Goal: Information Seeking & Learning: Learn about a topic

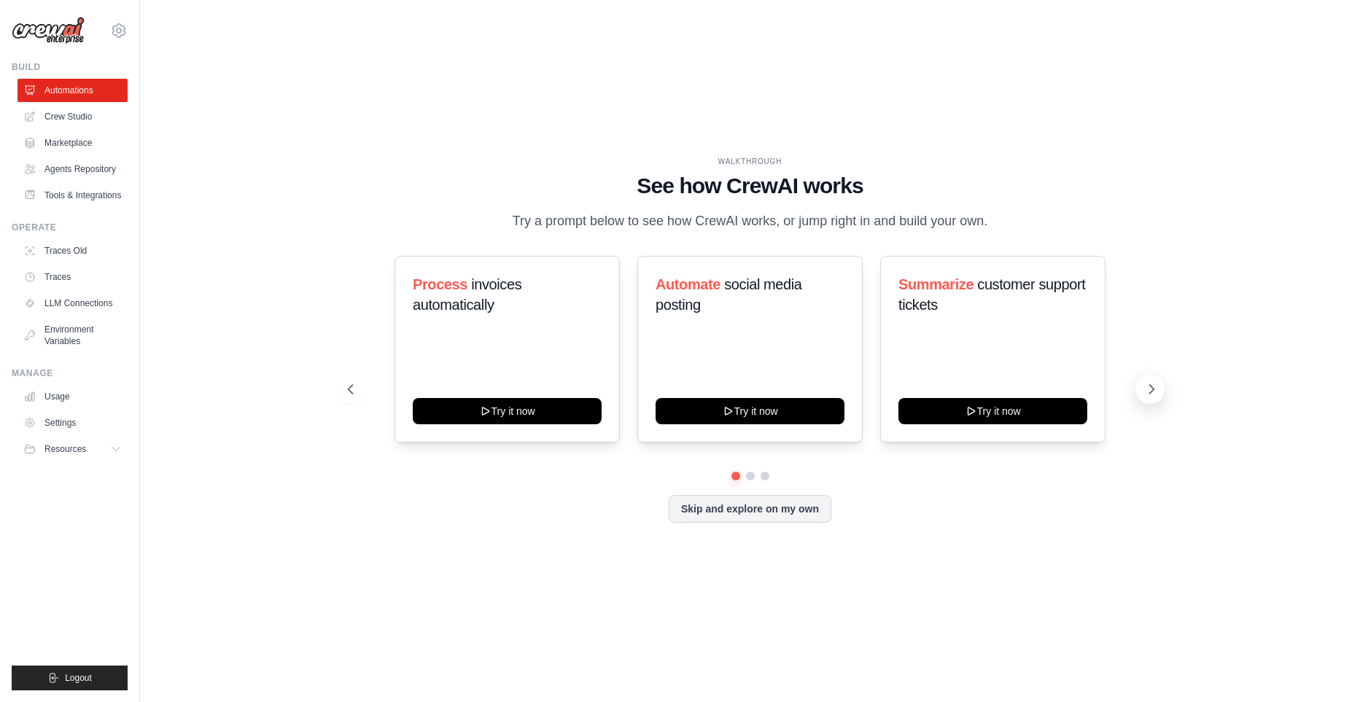
click at [1152, 394] on icon at bounding box center [1151, 389] width 4 height 9
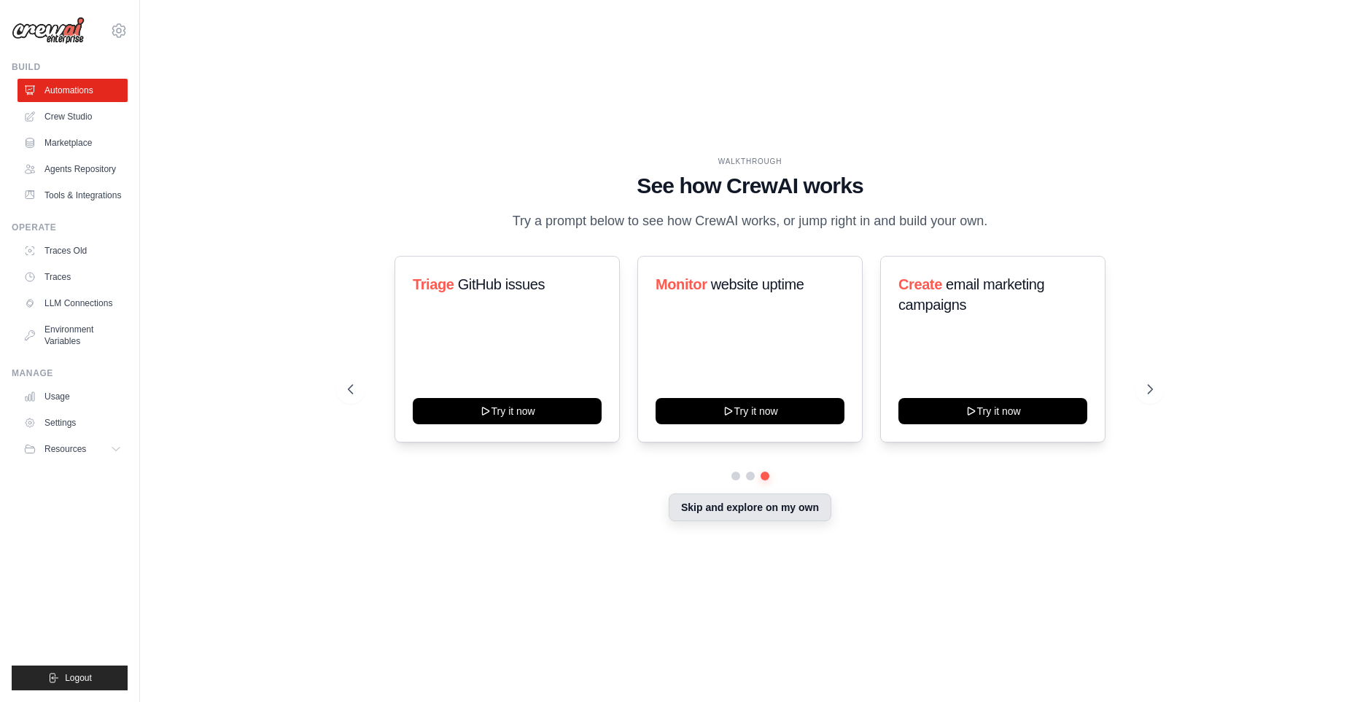
click at [787, 516] on button "Skip and explore on my own" at bounding box center [750, 508] width 163 height 28
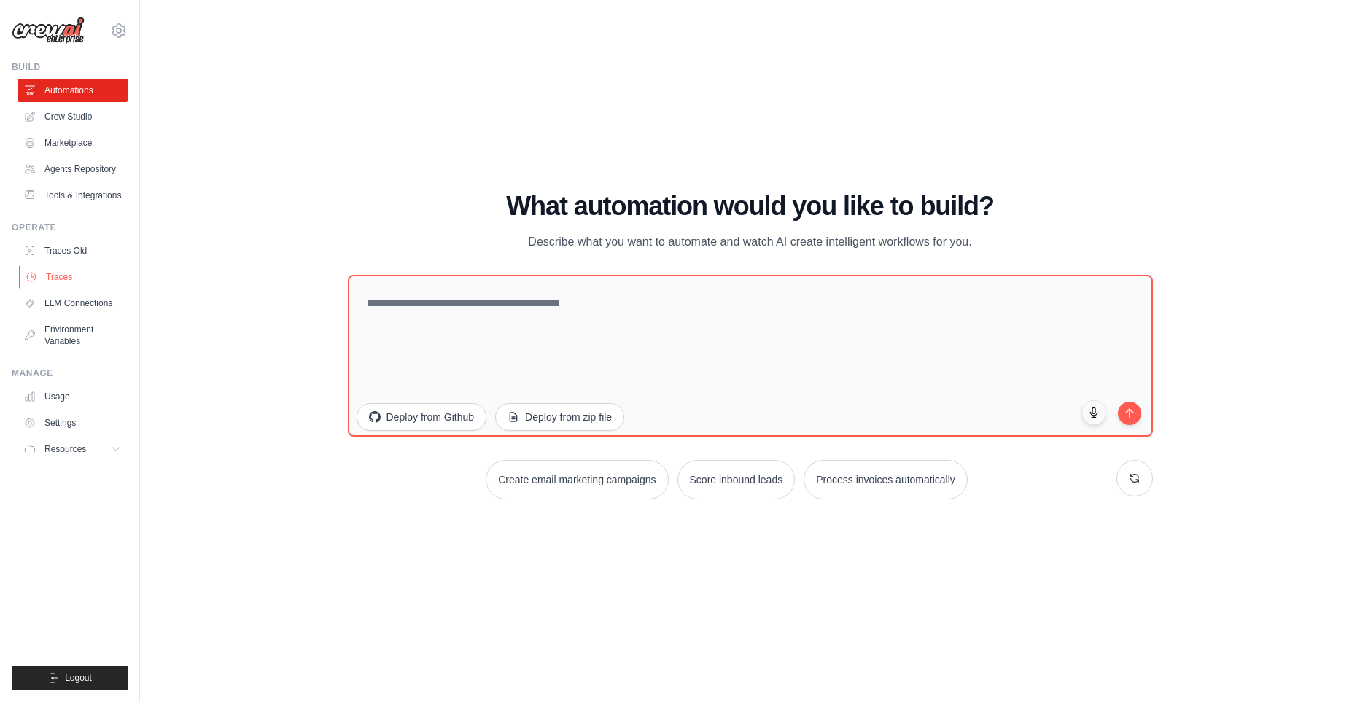
click at [79, 289] on link "Traces" at bounding box center [74, 276] width 110 height 23
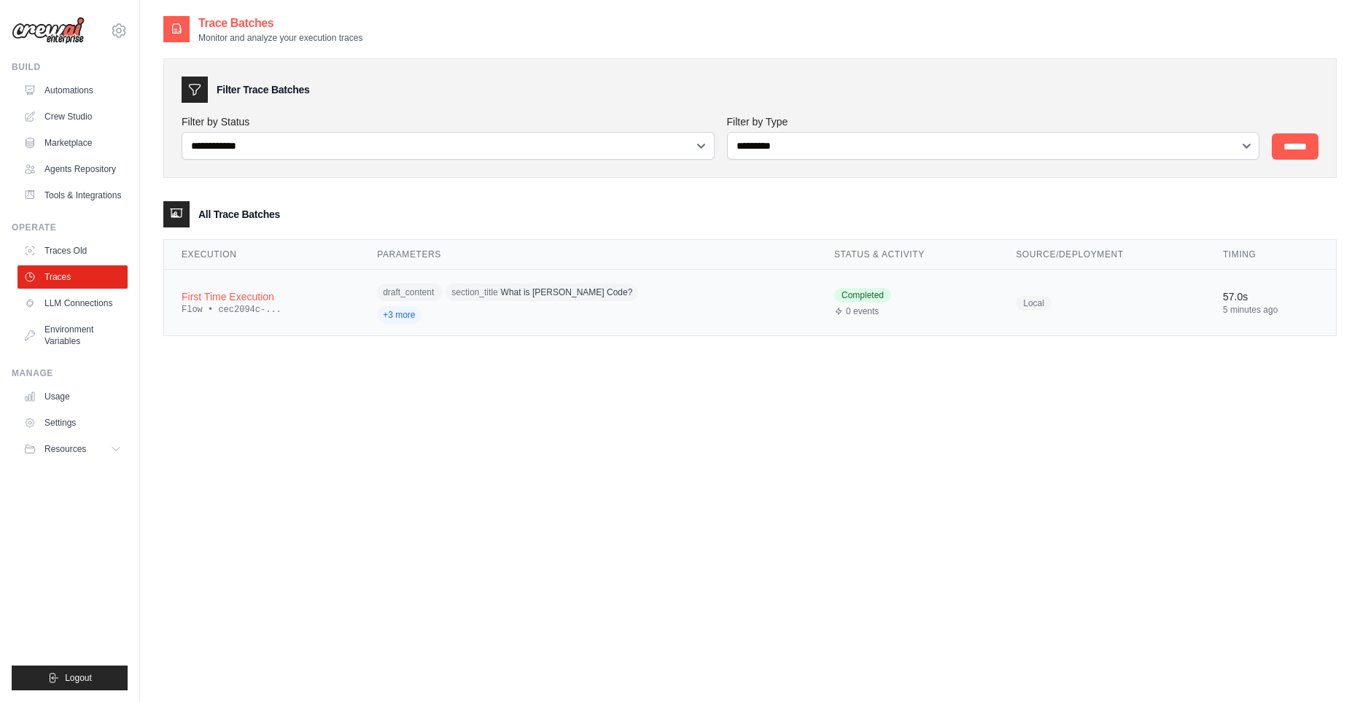
click at [233, 292] on div "First Time Execution" at bounding box center [262, 296] width 160 height 15
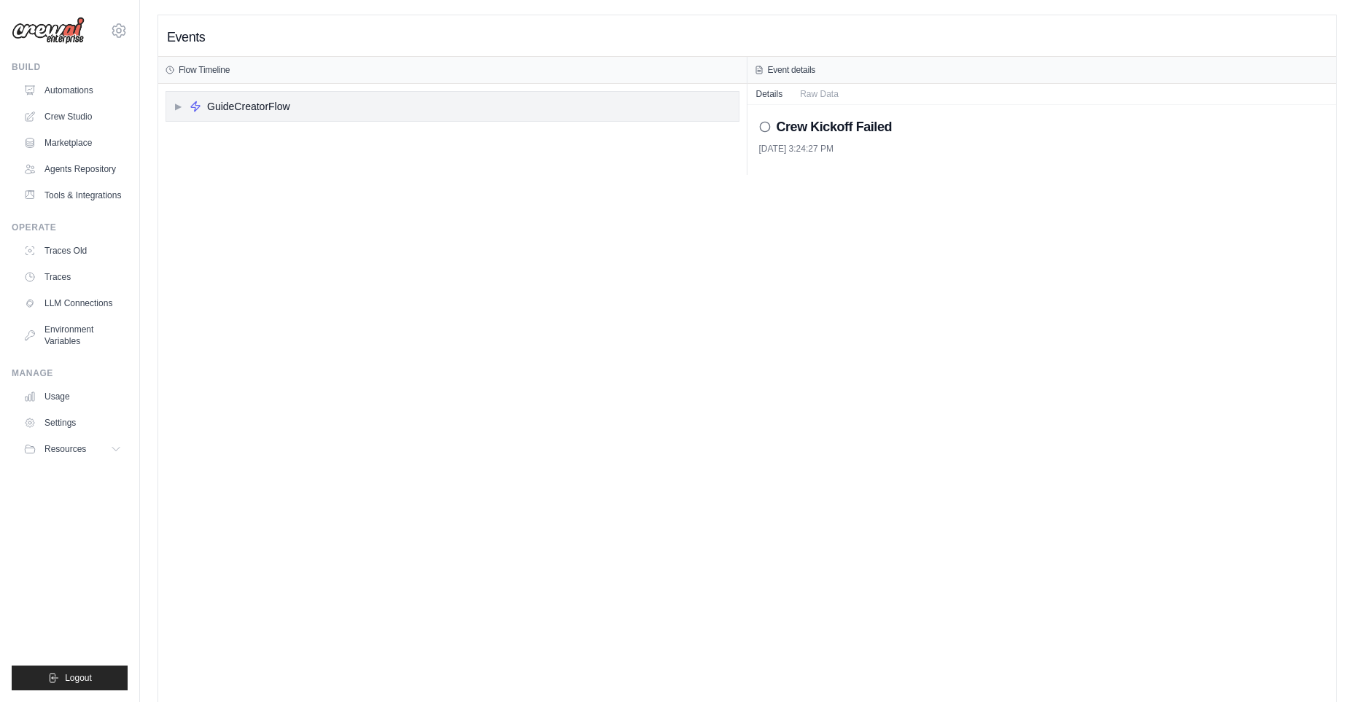
click at [179, 108] on span "▶" at bounding box center [178, 107] width 9 height 12
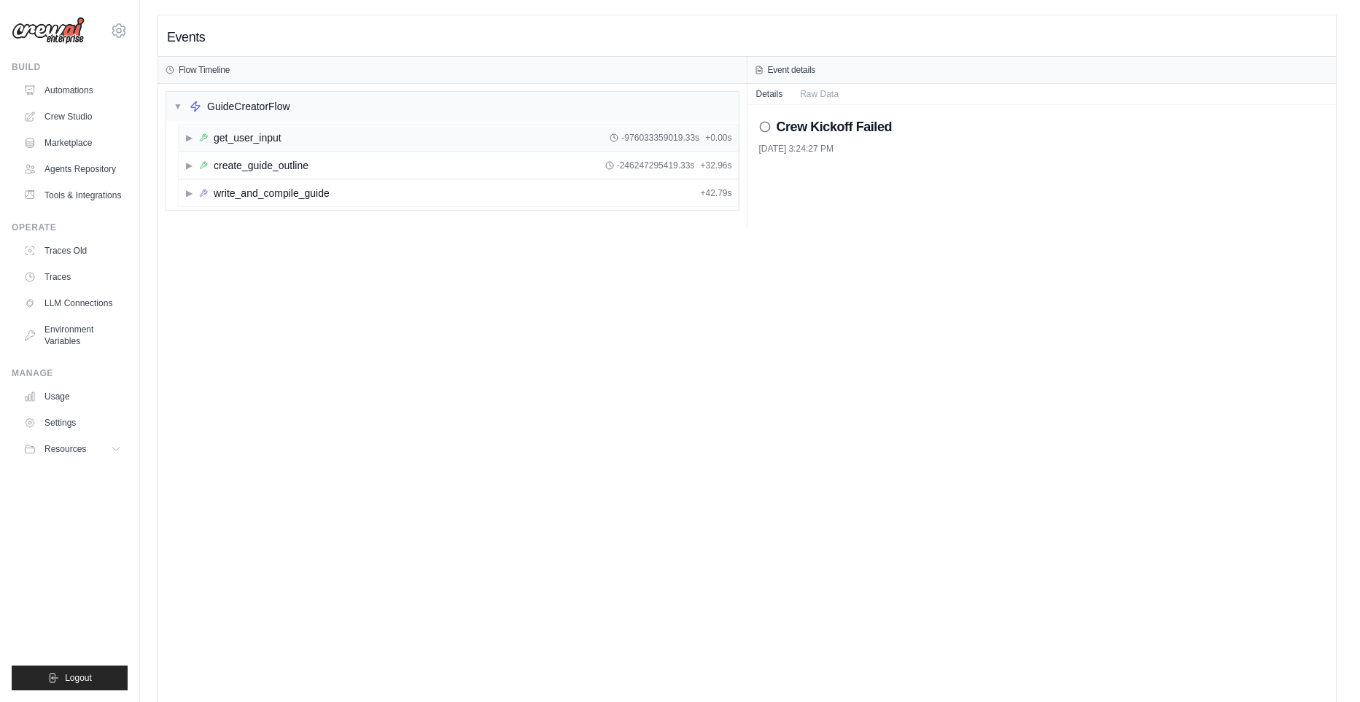
click at [190, 141] on span "▶" at bounding box center [188, 138] width 9 height 12
click at [188, 194] on span "▶" at bounding box center [188, 190] width 9 height 12
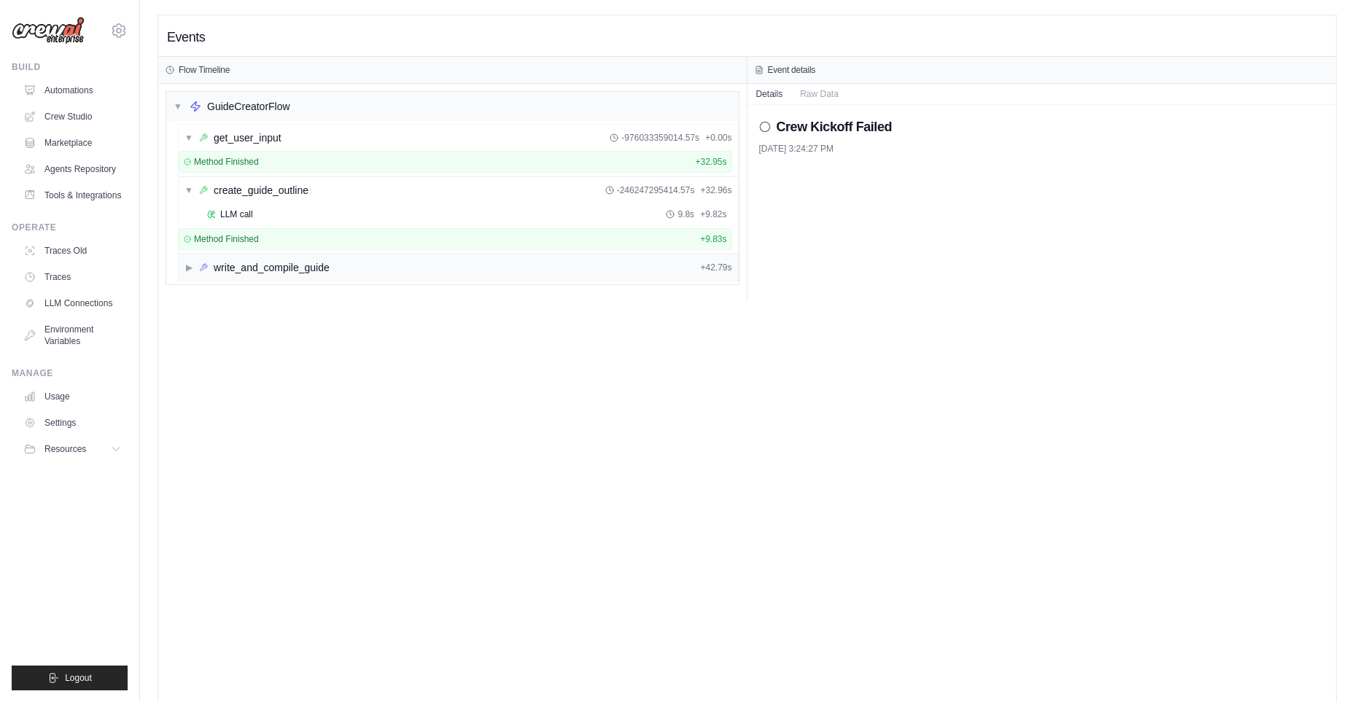
click at [189, 269] on span "▶" at bounding box center [188, 268] width 9 height 12
click at [195, 294] on div "▶ crew" at bounding box center [461, 294] width 542 height 26
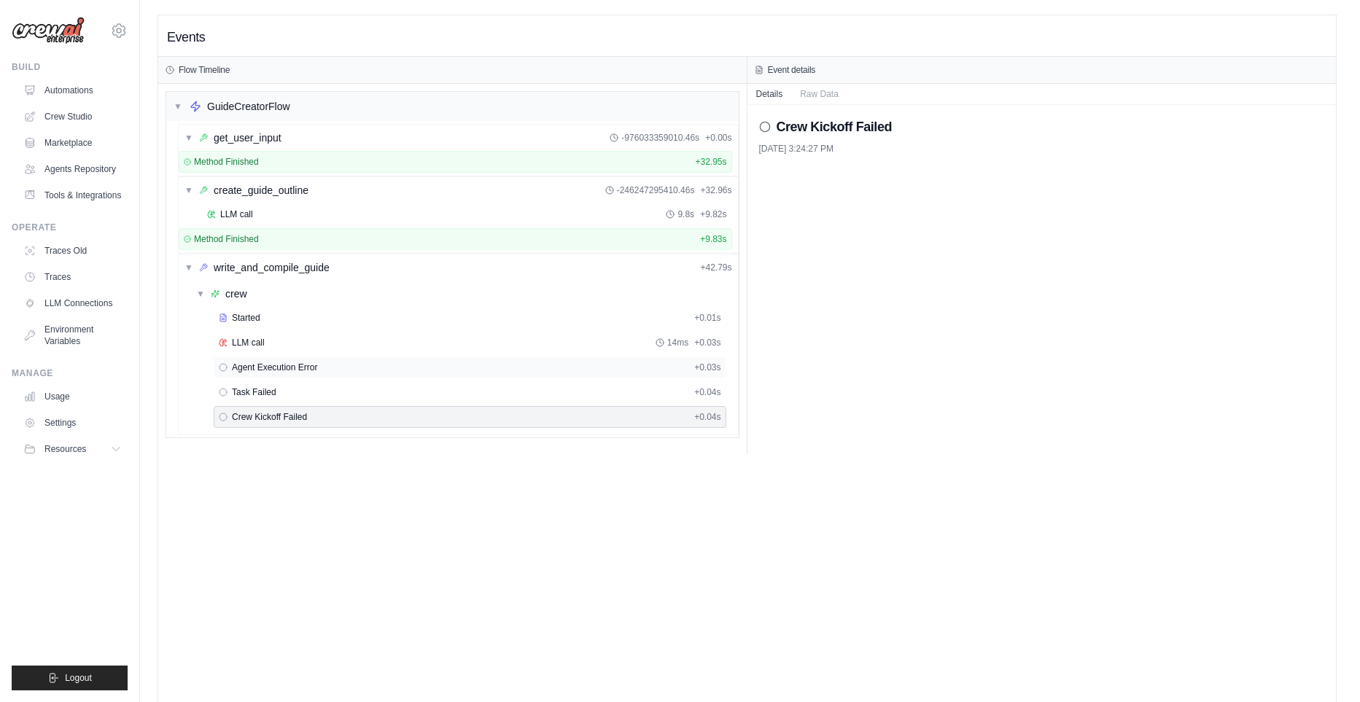
click at [252, 369] on span "Agent Execution Error" at bounding box center [274, 368] width 85 height 12
click at [249, 346] on span "LLM call" at bounding box center [248, 343] width 33 height 12
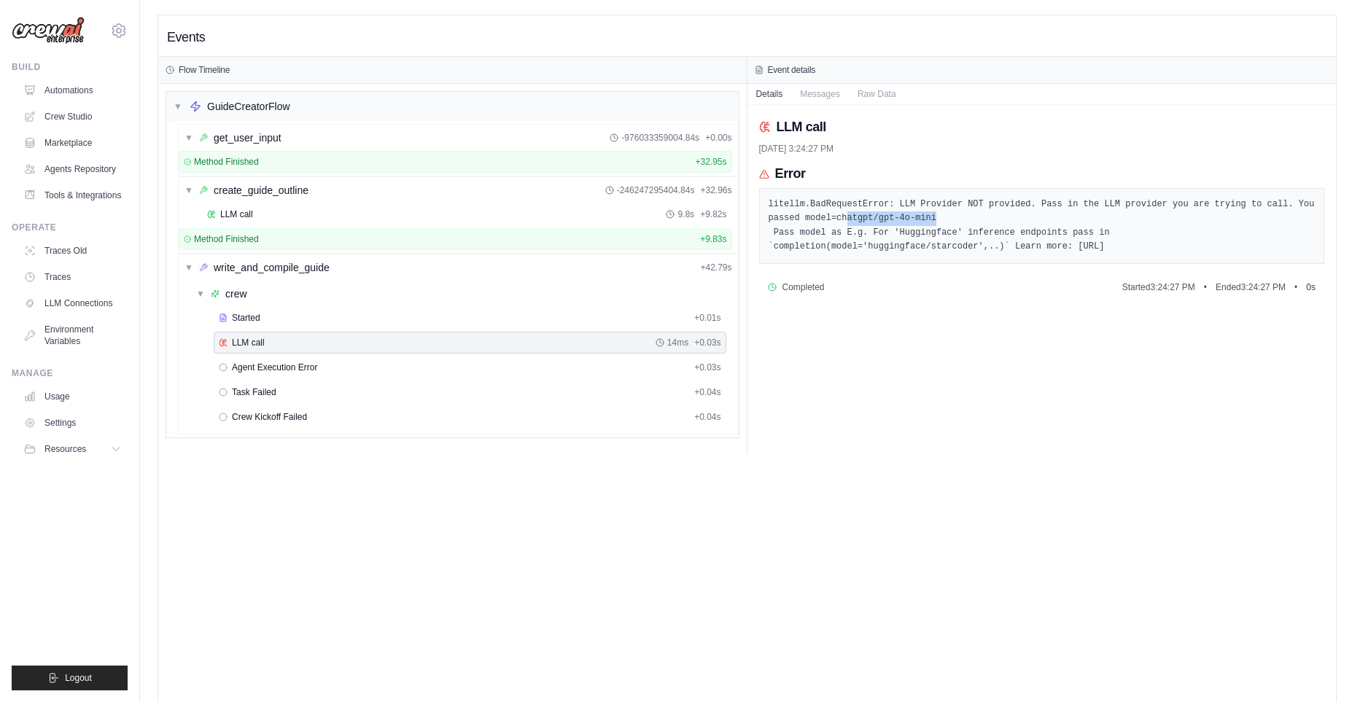
drag, startPoint x: 959, startPoint y: 219, endPoint x: 846, endPoint y: 223, distance: 113.1
click at [846, 223] on pre "litellm.BadRequestError: LLM Provider NOT provided. Pass in the LLM provider yo…" at bounding box center [1042, 226] width 547 height 57
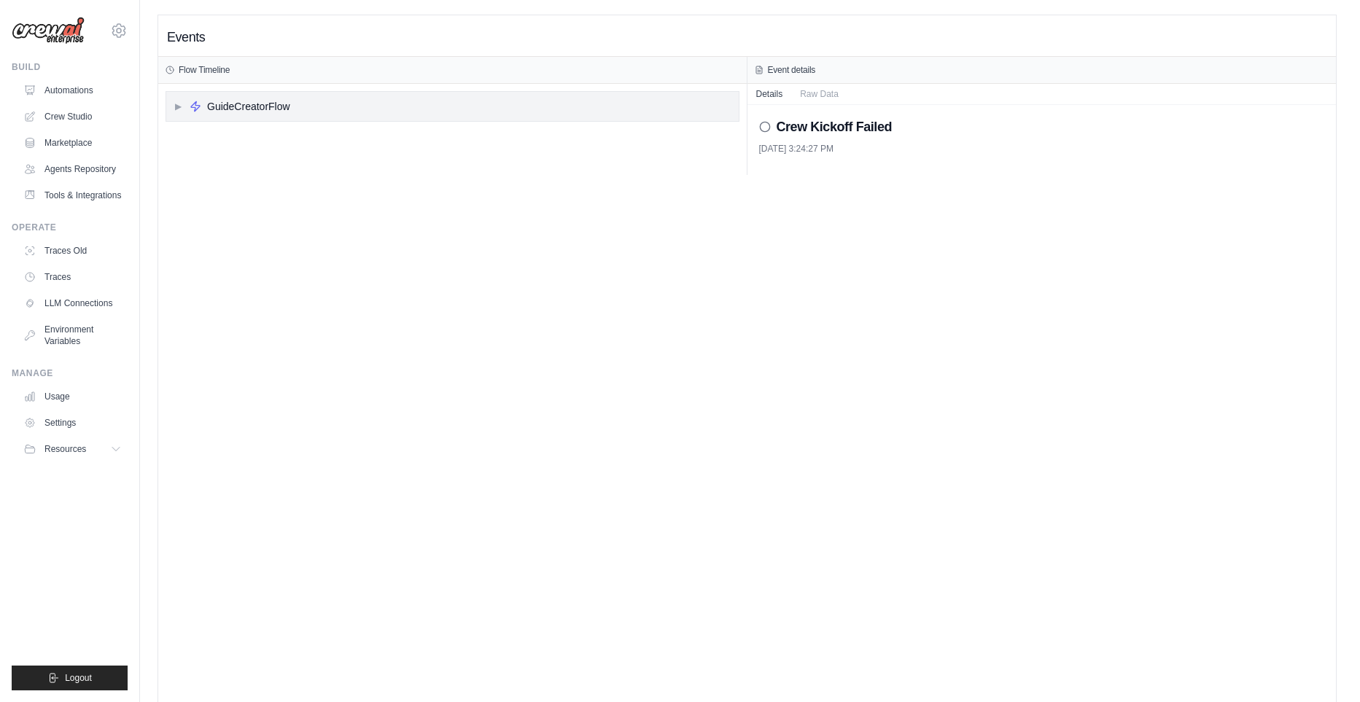
click at [174, 108] on span "▶" at bounding box center [178, 107] width 9 height 12
click at [180, 109] on span "▼" at bounding box center [178, 107] width 9 height 12
click at [58, 289] on link "Traces" at bounding box center [74, 276] width 110 height 23
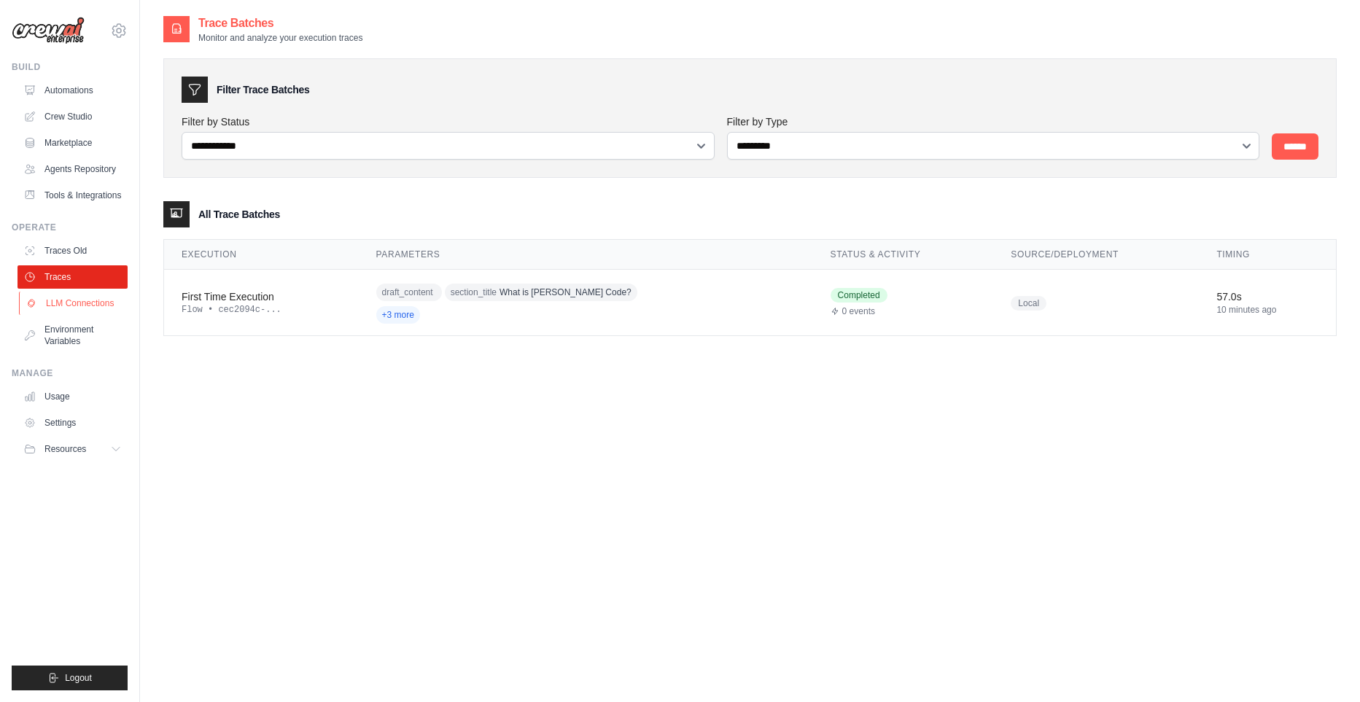
click at [64, 315] on link "LLM Connections" at bounding box center [74, 303] width 110 height 23
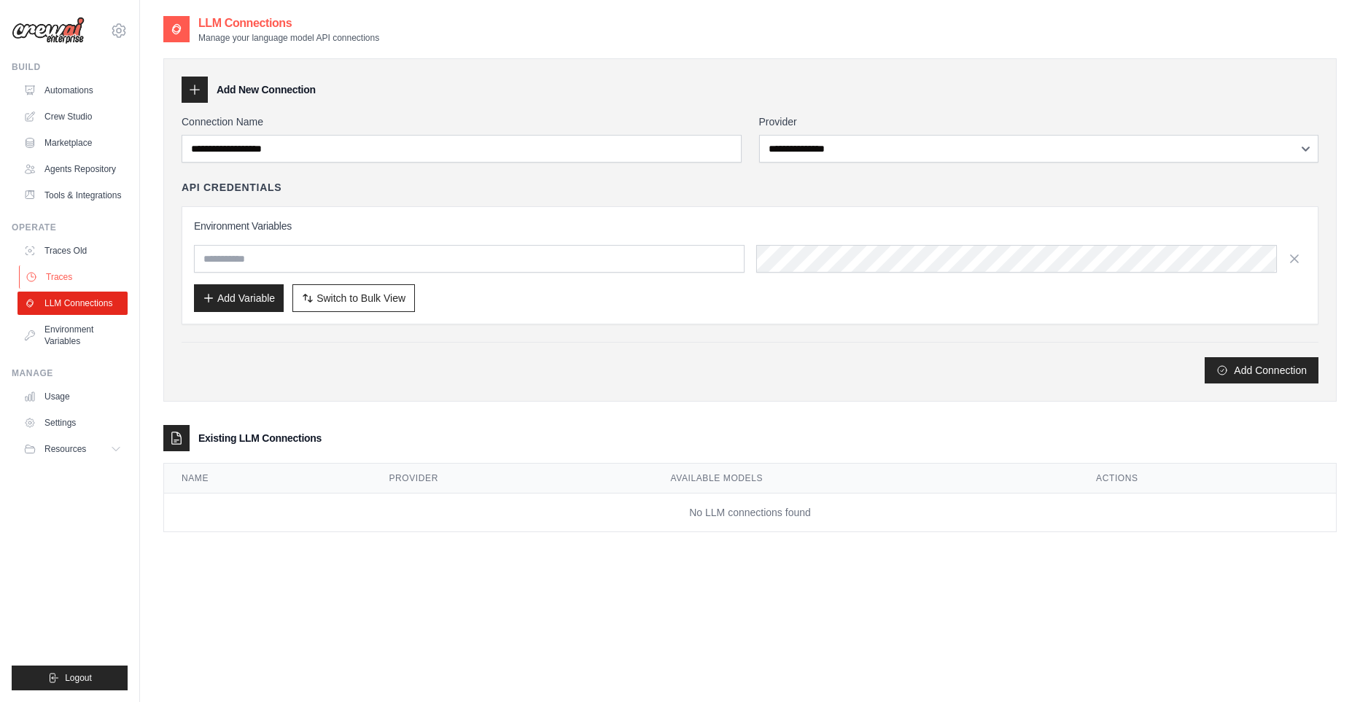
click at [47, 289] on link "Traces" at bounding box center [74, 276] width 110 height 23
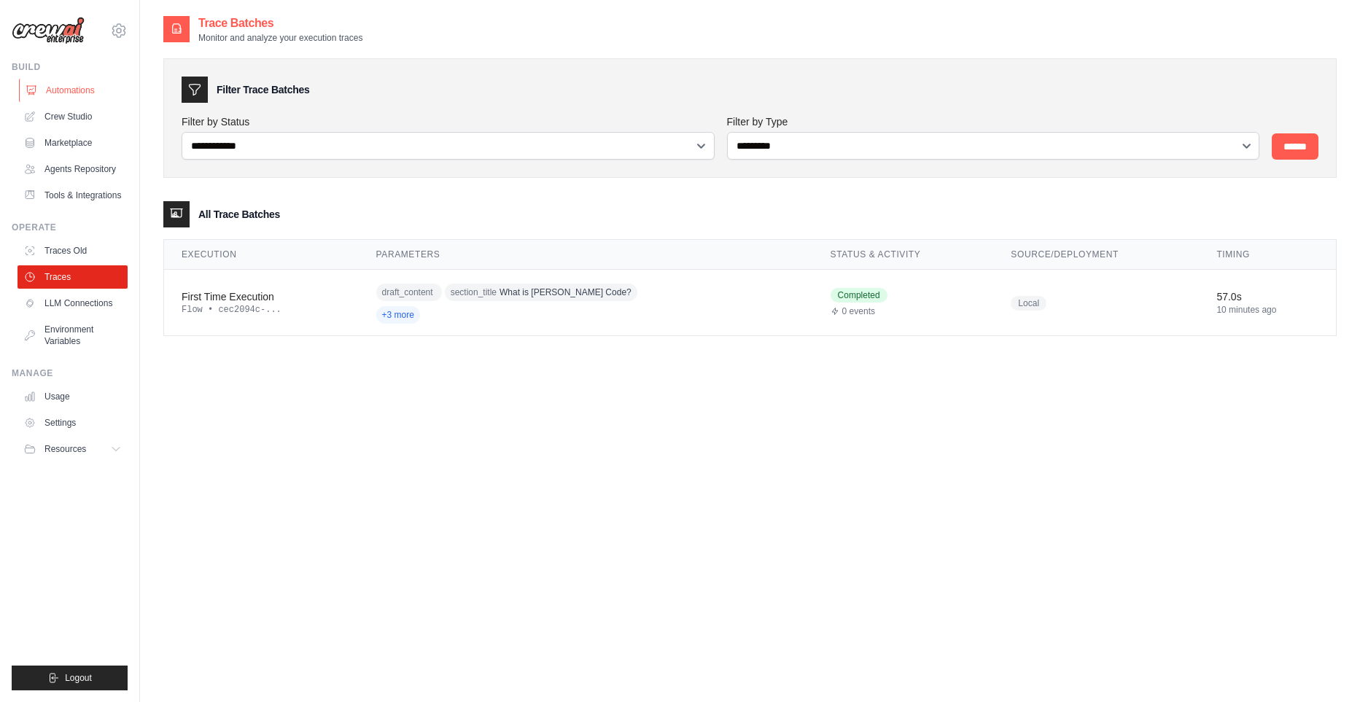
click at [71, 95] on link "Automations" at bounding box center [74, 90] width 110 height 23
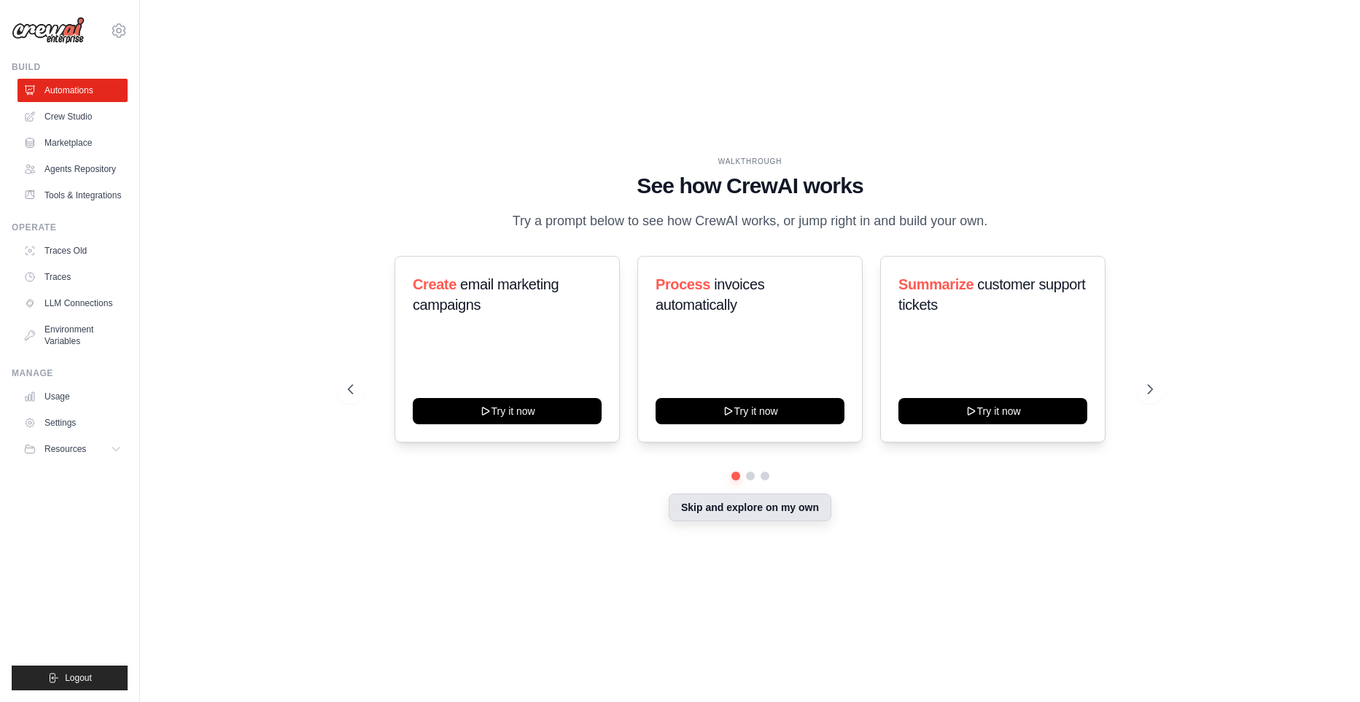
click at [749, 521] on button "Skip and explore on my own" at bounding box center [750, 508] width 163 height 28
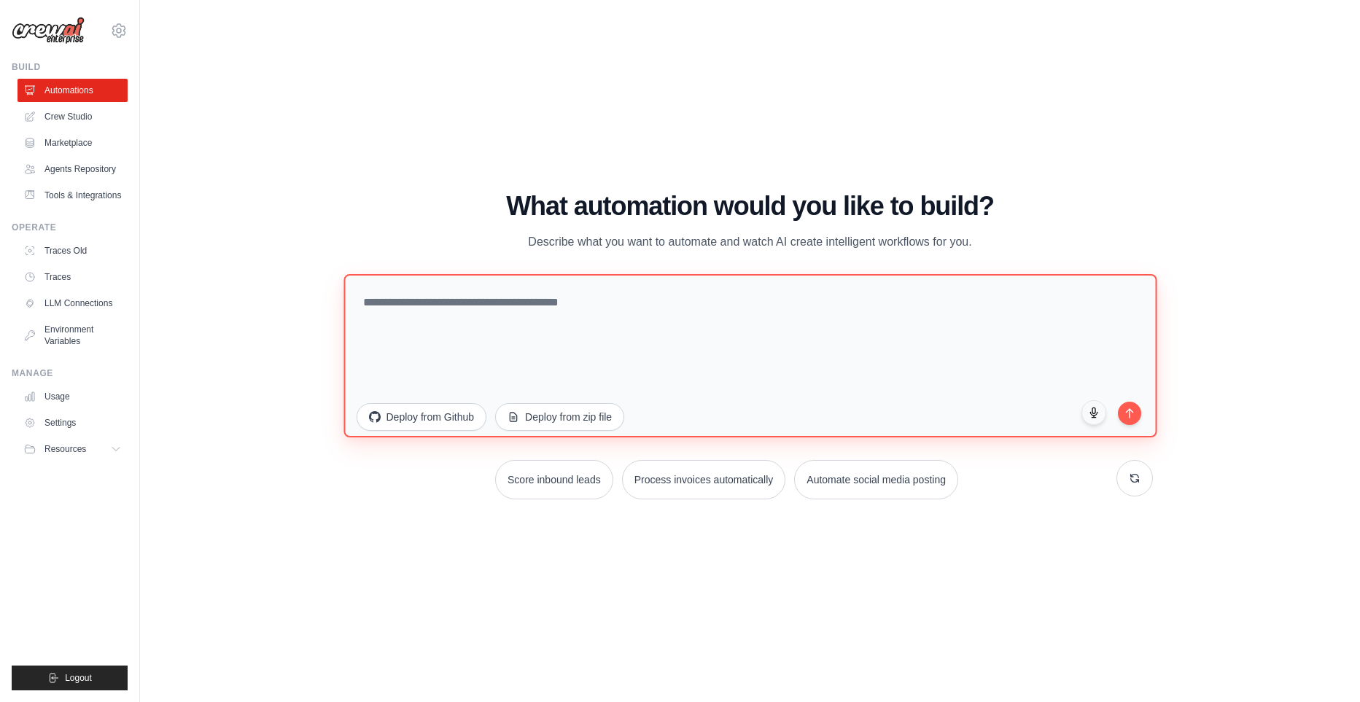
click at [712, 332] on textarea at bounding box center [749, 354] width 813 height 163
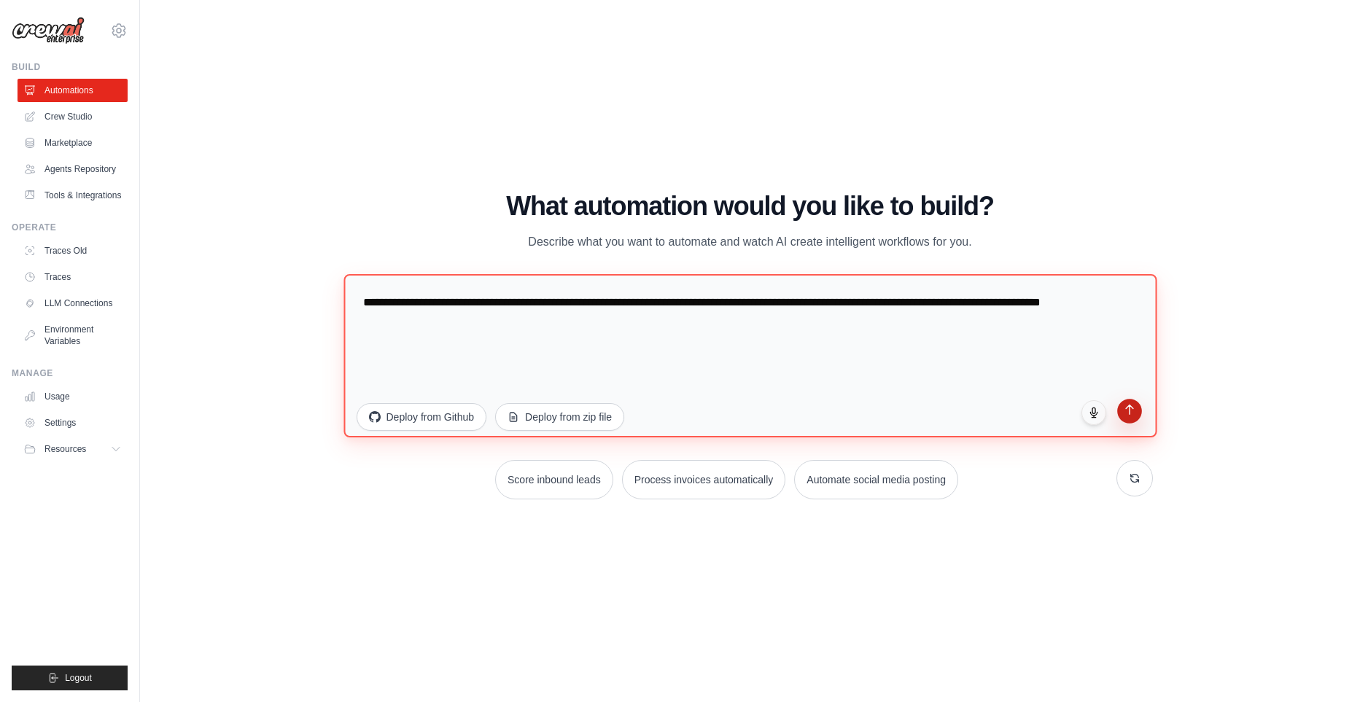
type textarea "**********"
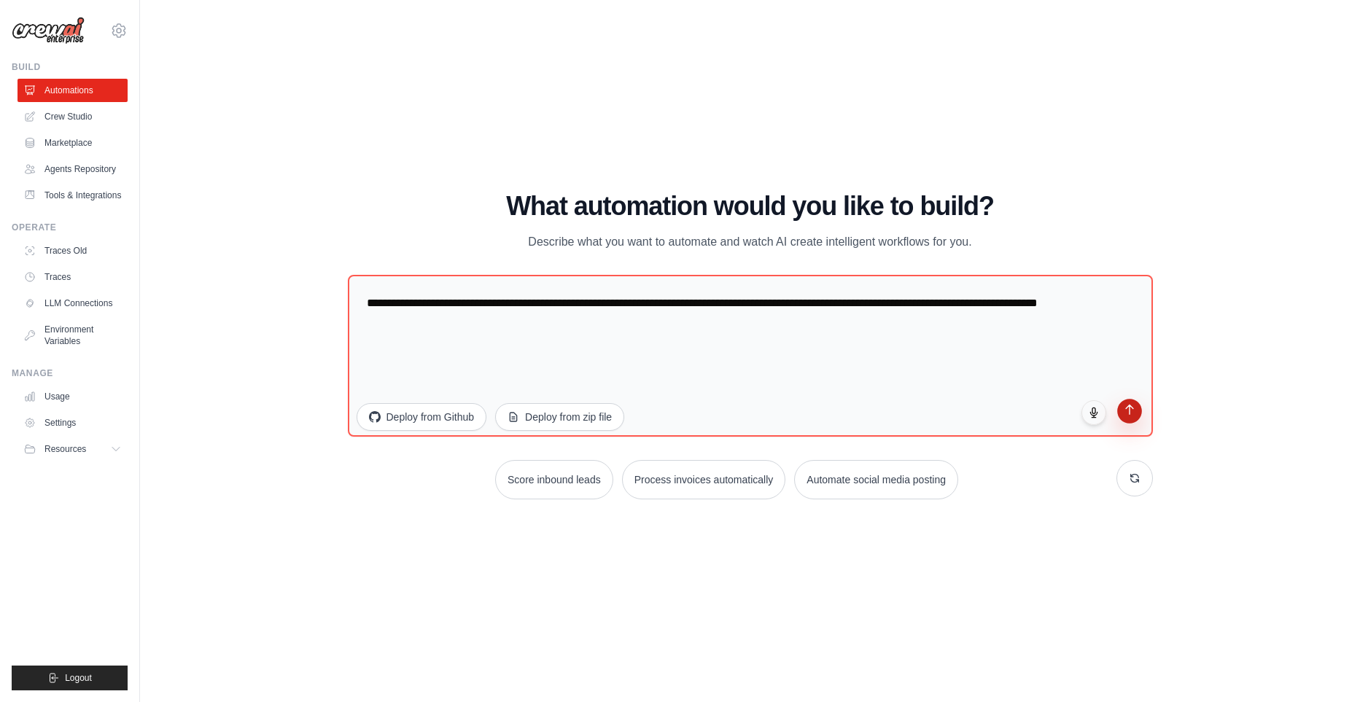
click at [1130, 417] on button "submit" at bounding box center [1129, 411] width 25 height 25
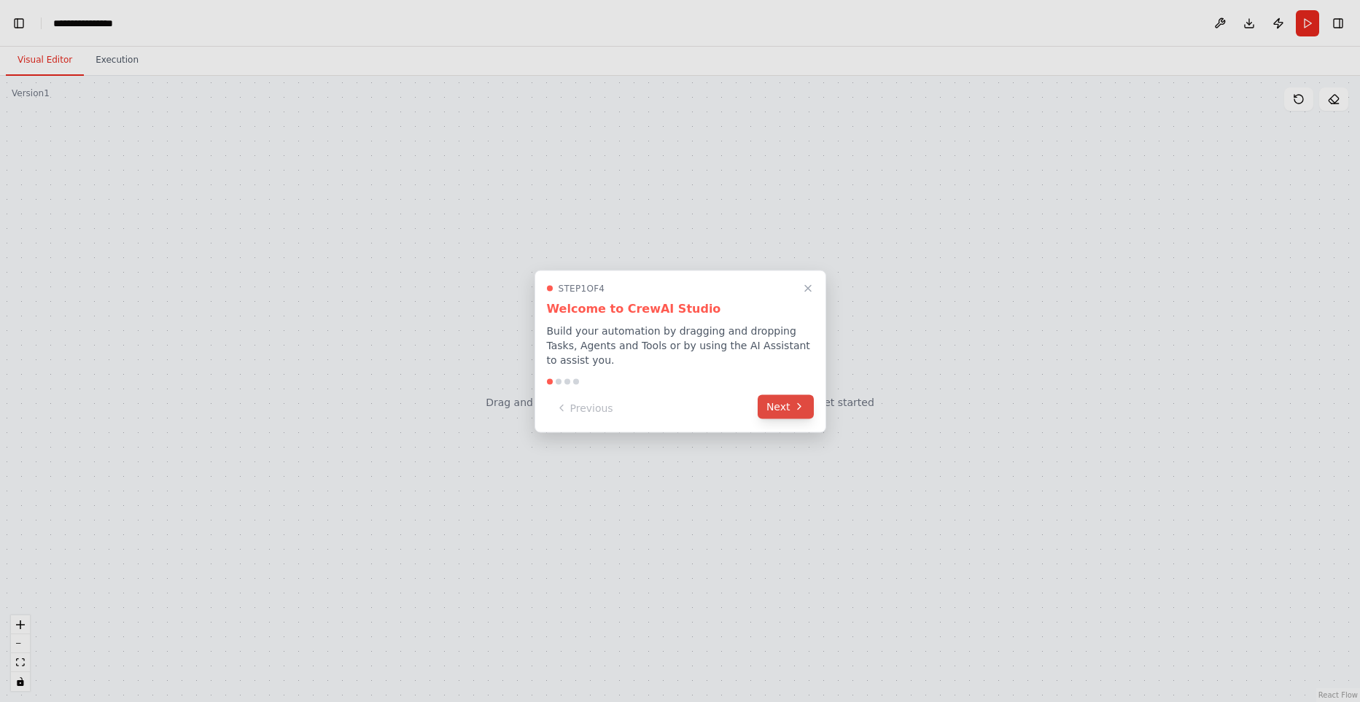
scroll to position [4669, 0]
click at [801, 401] on icon at bounding box center [799, 407] width 12 height 12
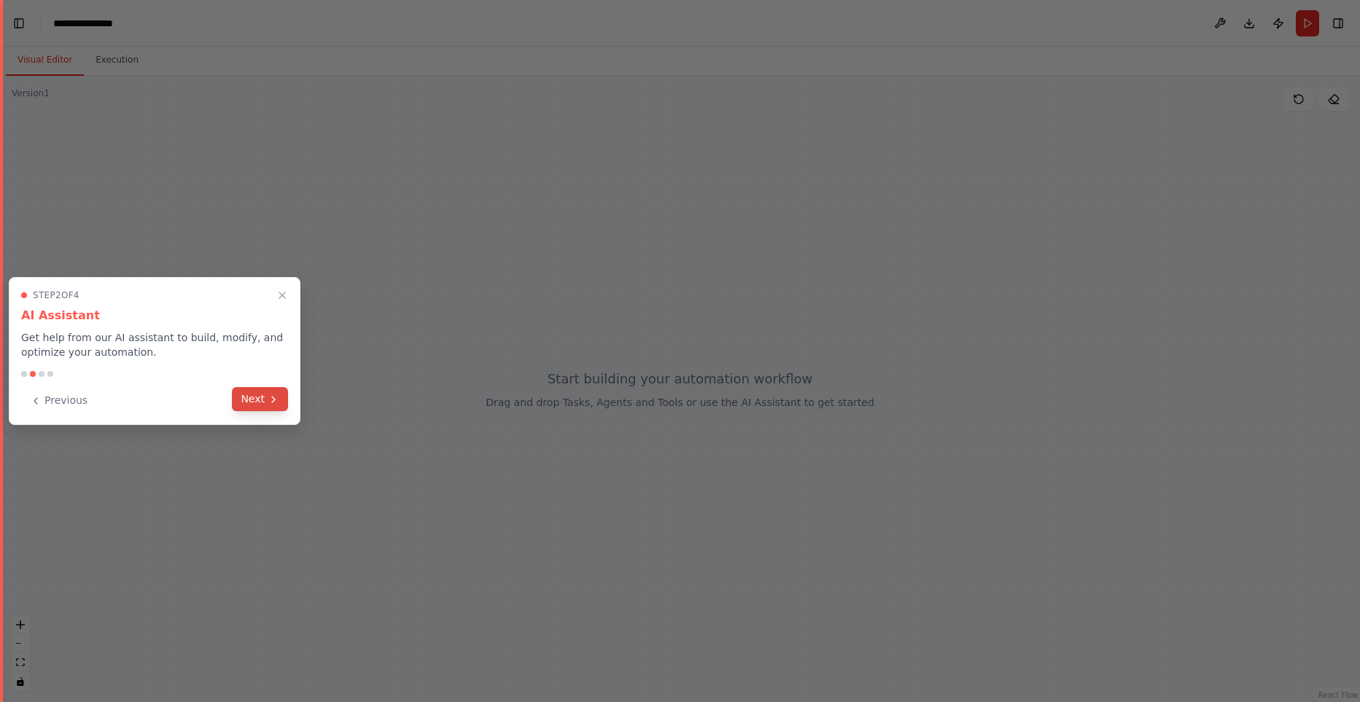
scroll to position [5344, 0]
click at [246, 404] on button "Next" at bounding box center [260, 399] width 56 height 24
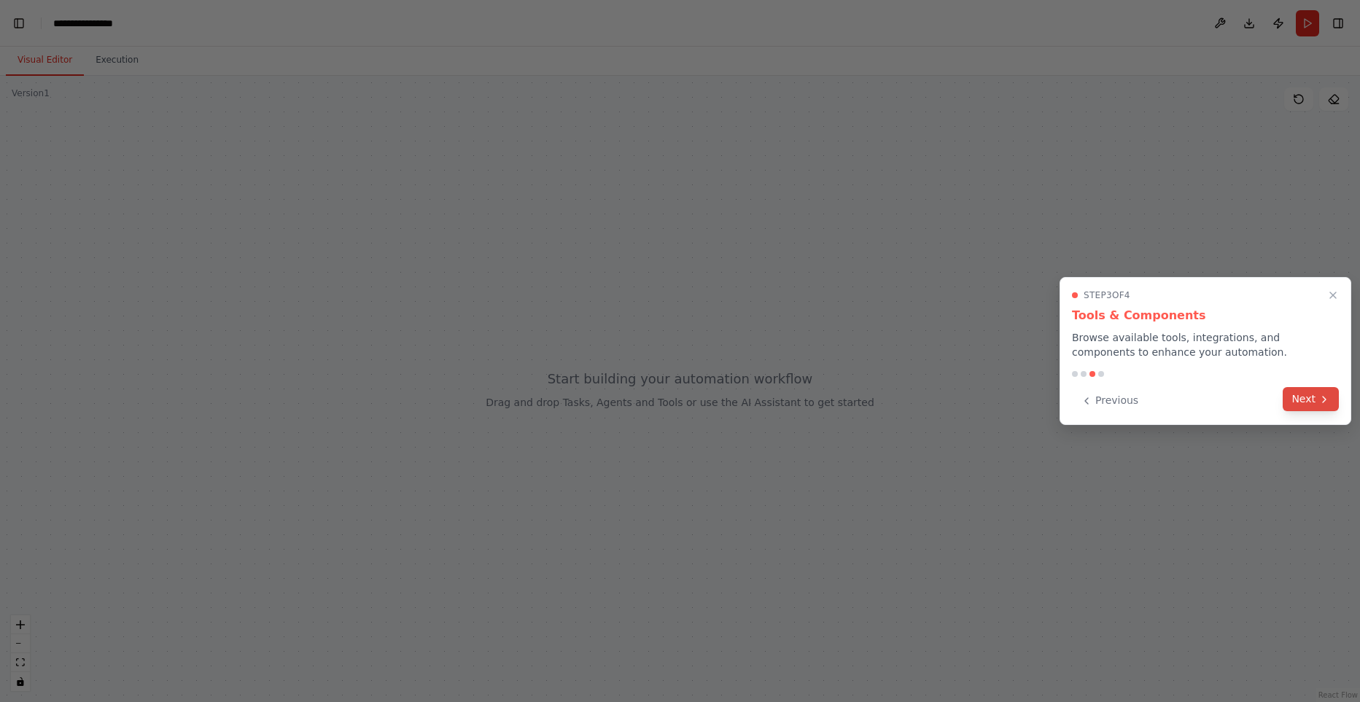
scroll to position [5403, 0]
click at [1315, 397] on button "Next" at bounding box center [1311, 399] width 56 height 24
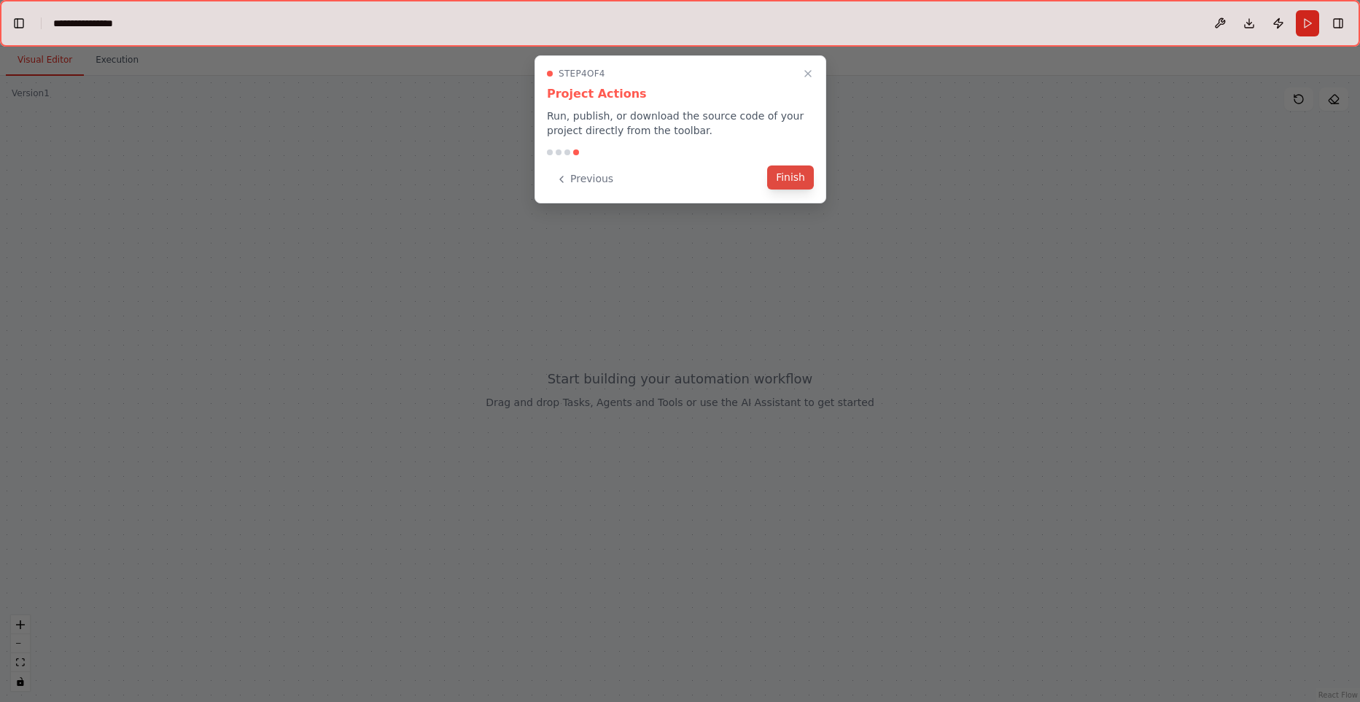
scroll to position [6318, 0]
click at [783, 182] on button "Finish" at bounding box center [790, 178] width 47 height 24
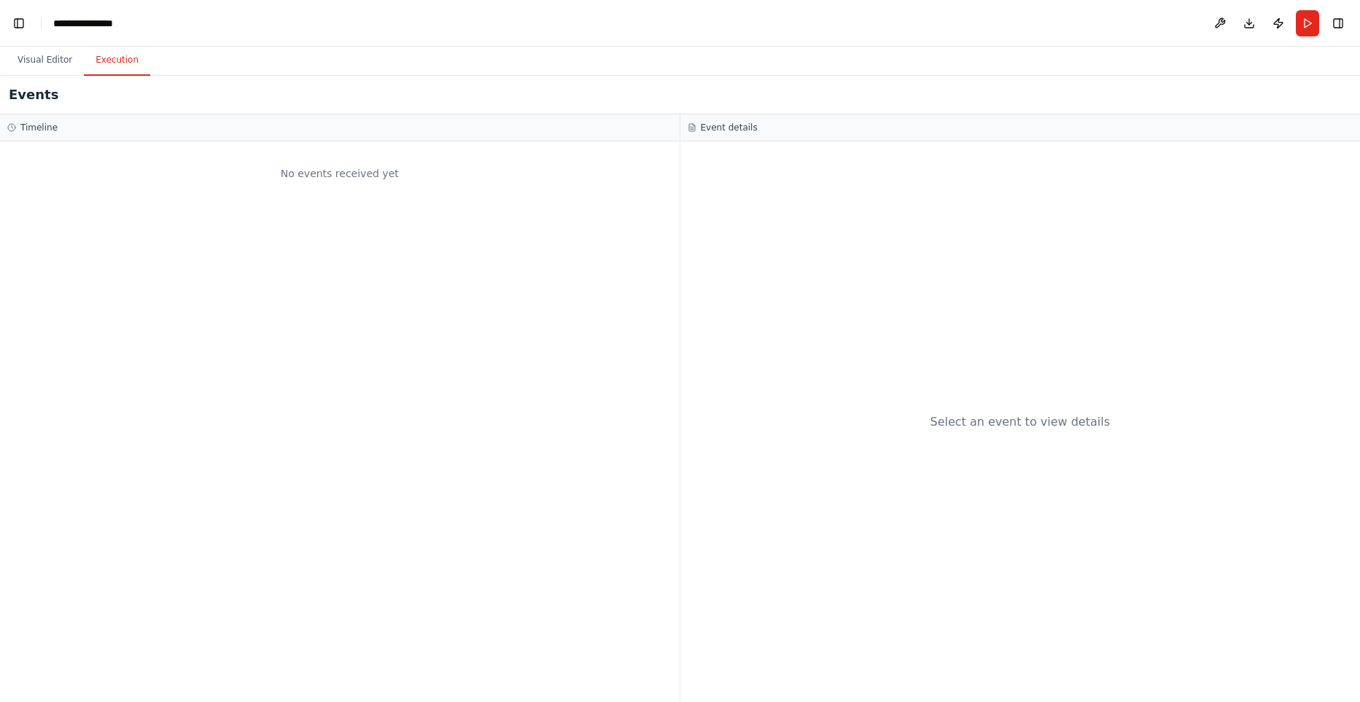
click at [114, 63] on button "Execution" at bounding box center [117, 60] width 66 height 31
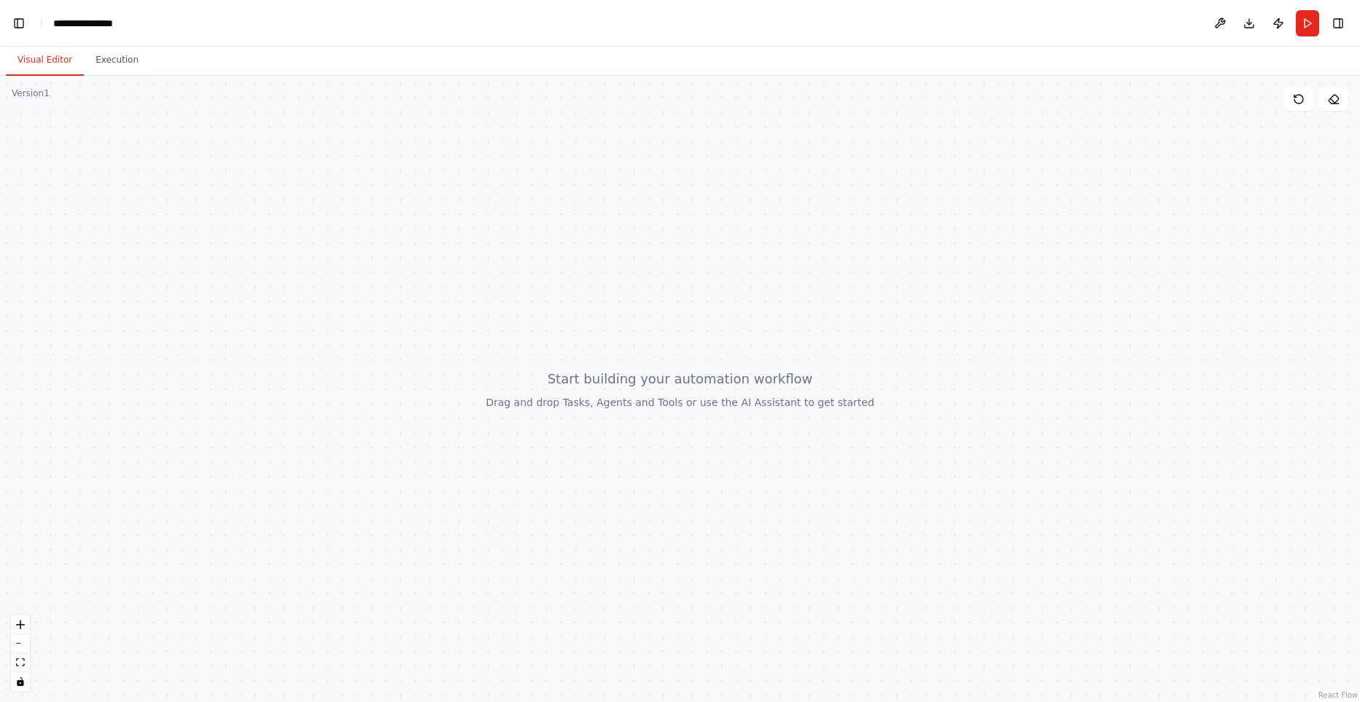
scroll to position [7644, 0]
click at [45, 61] on button "Visual Editor" at bounding box center [45, 60] width 78 height 31
drag, startPoint x: 452, startPoint y: 273, endPoint x: 283, endPoint y: 316, distance: 174.7
click at [1221, 27] on button at bounding box center [1219, 23] width 23 height 26
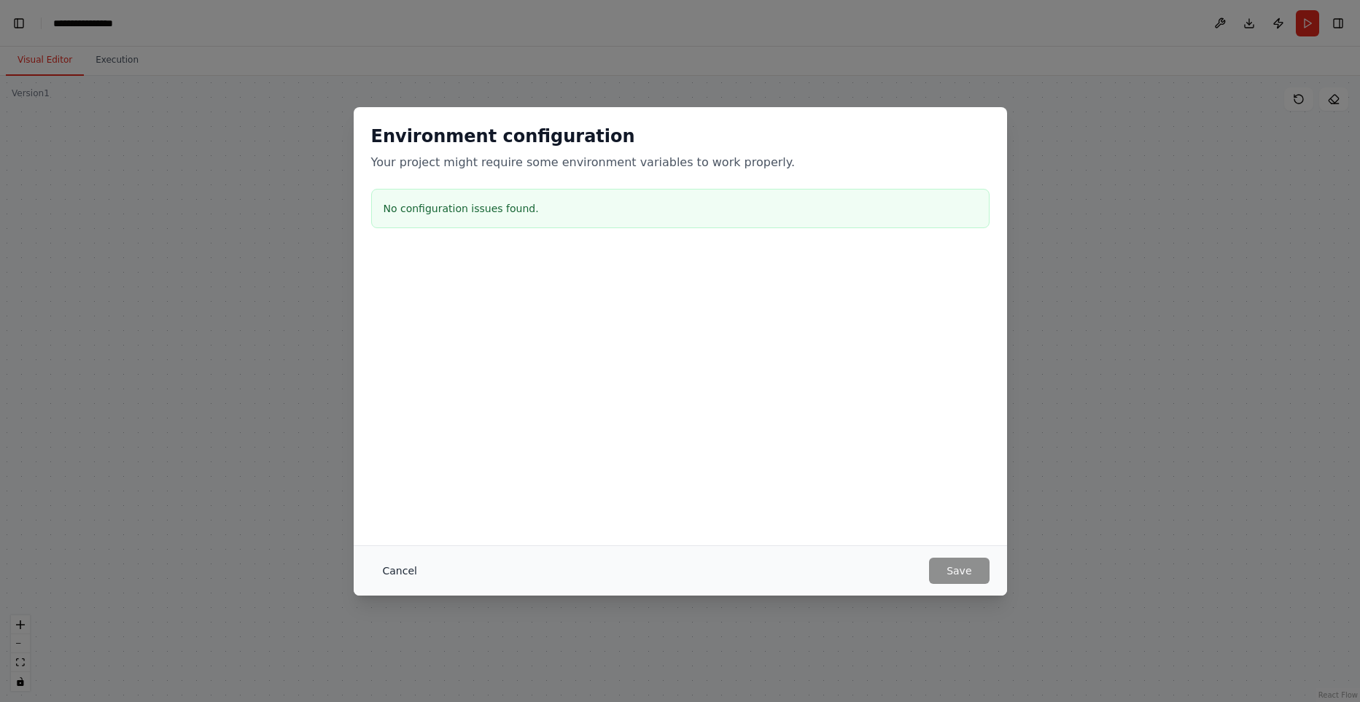
click at [410, 567] on button "Cancel" at bounding box center [400, 571] width 58 height 26
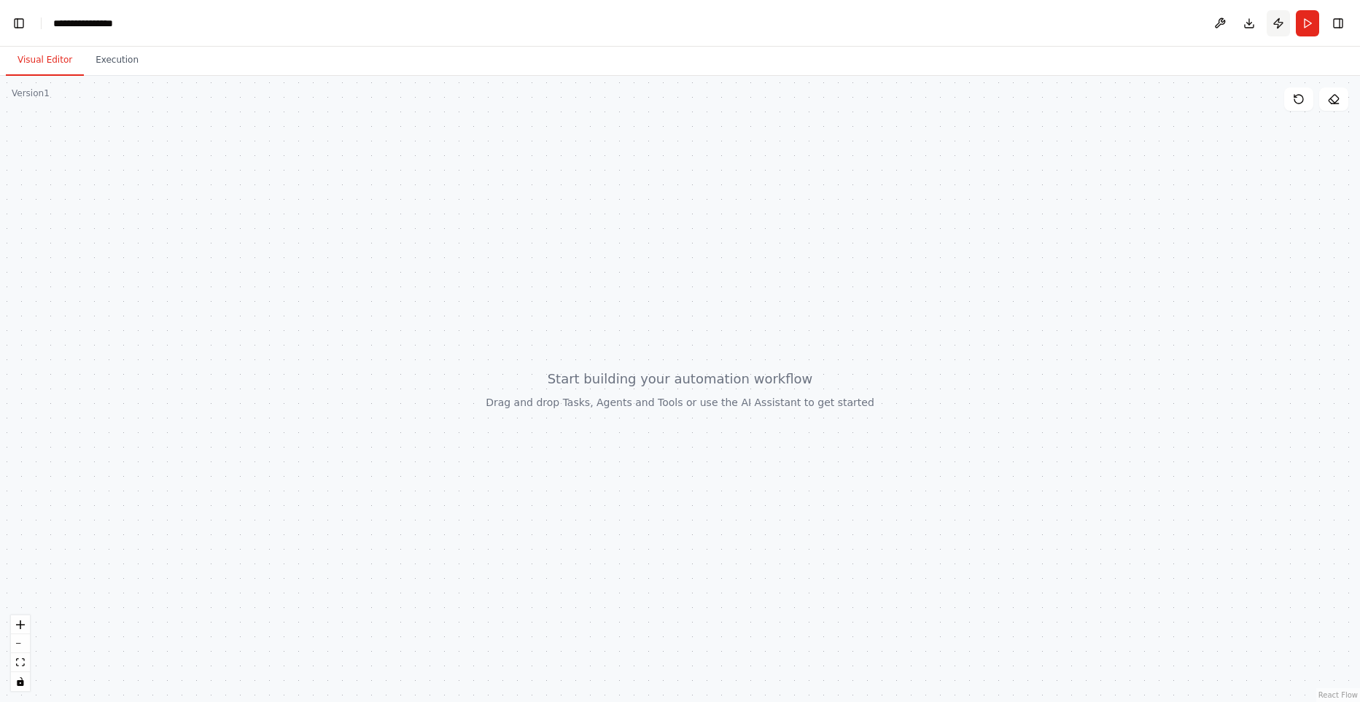
click at [1276, 21] on button "Publish" at bounding box center [1278, 23] width 23 height 26
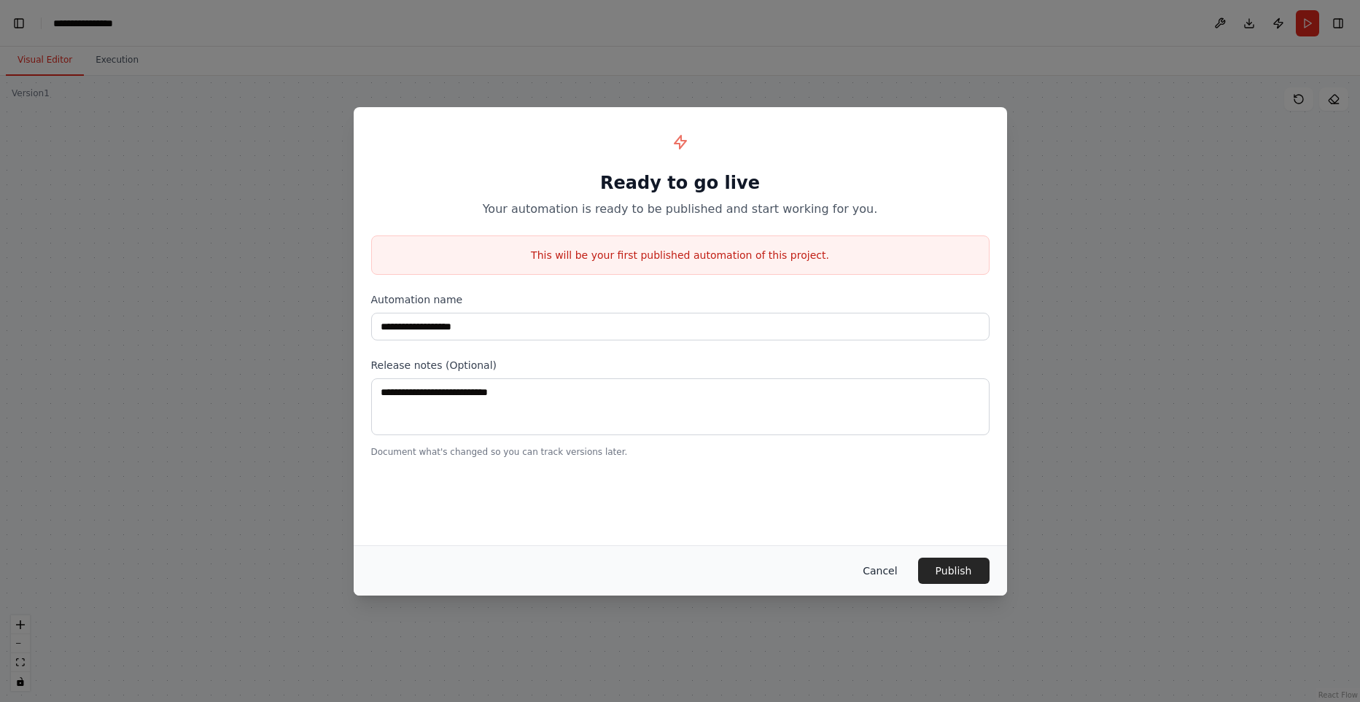
click at [886, 571] on button "Cancel" at bounding box center [880, 571] width 58 height 26
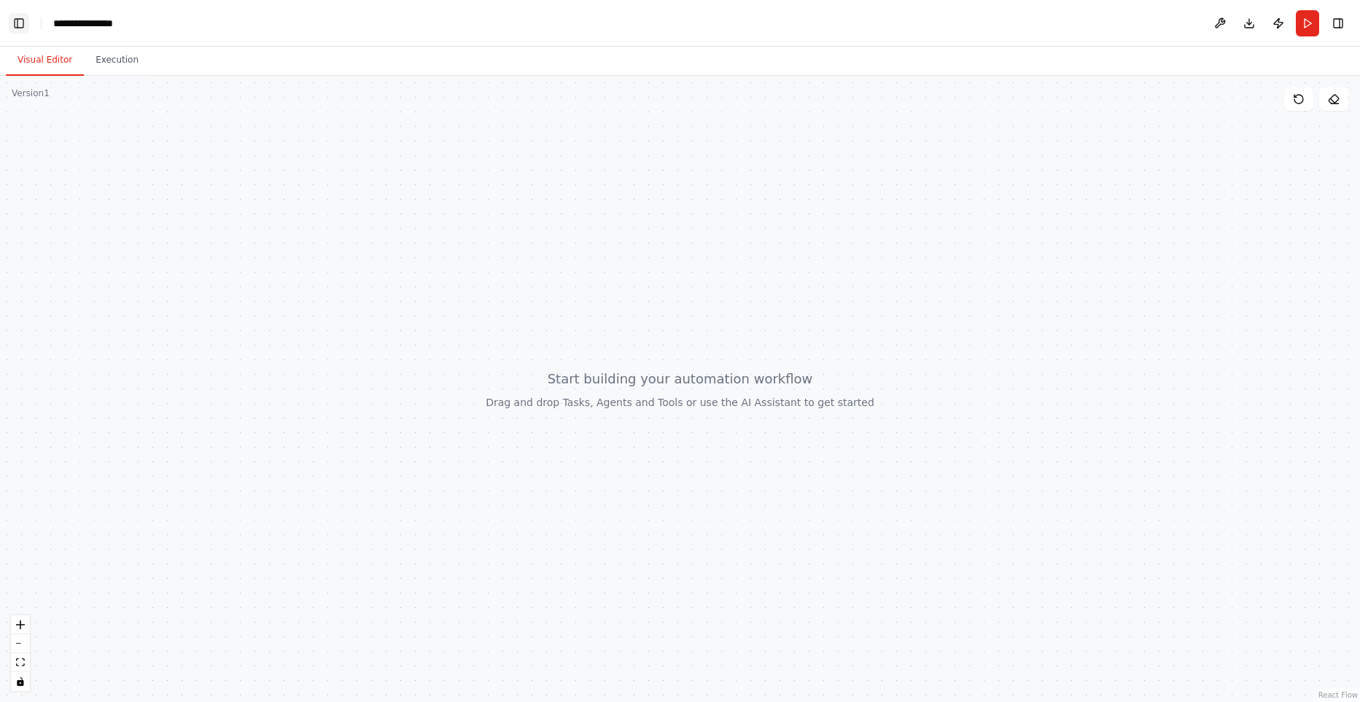
click at [9, 20] on button "Toggle Left Sidebar" at bounding box center [19, 23] width 20 height 20
click at [245, 263] on div at bounding box center [680, 389] width 1360 height 626
drag, startPoint x: 201, startPoint y: 327, endPoint x: 273, endPoint y: 395, distance: 99.5
click at [273, 395] on div at bounding box center [680, 389] width 1360 height 626
drag, startPoint x: 833, startPoint y: 569, endPoint x: 672, endPoint y: 481, distance: 183.7
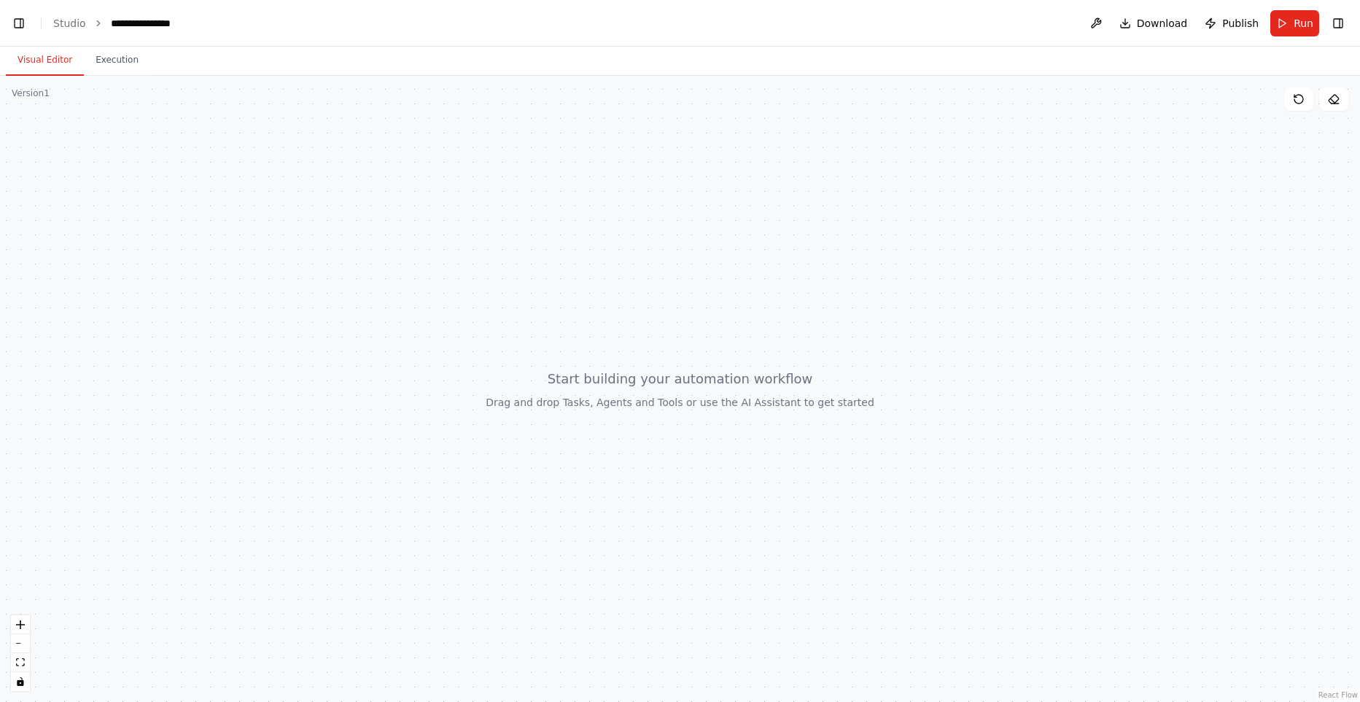
click at [693, 537] on div at bounding box center [680, 389] width 1360 height 626
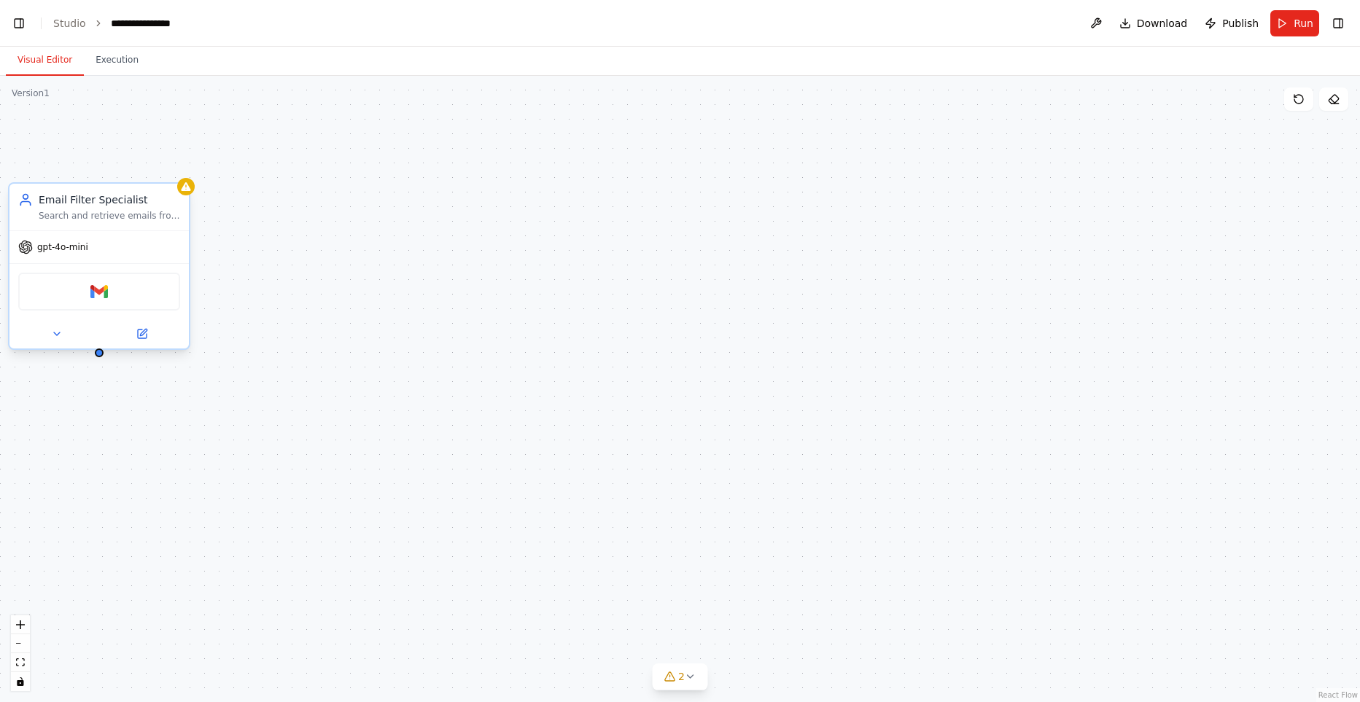
scroll to position [12509, 0]
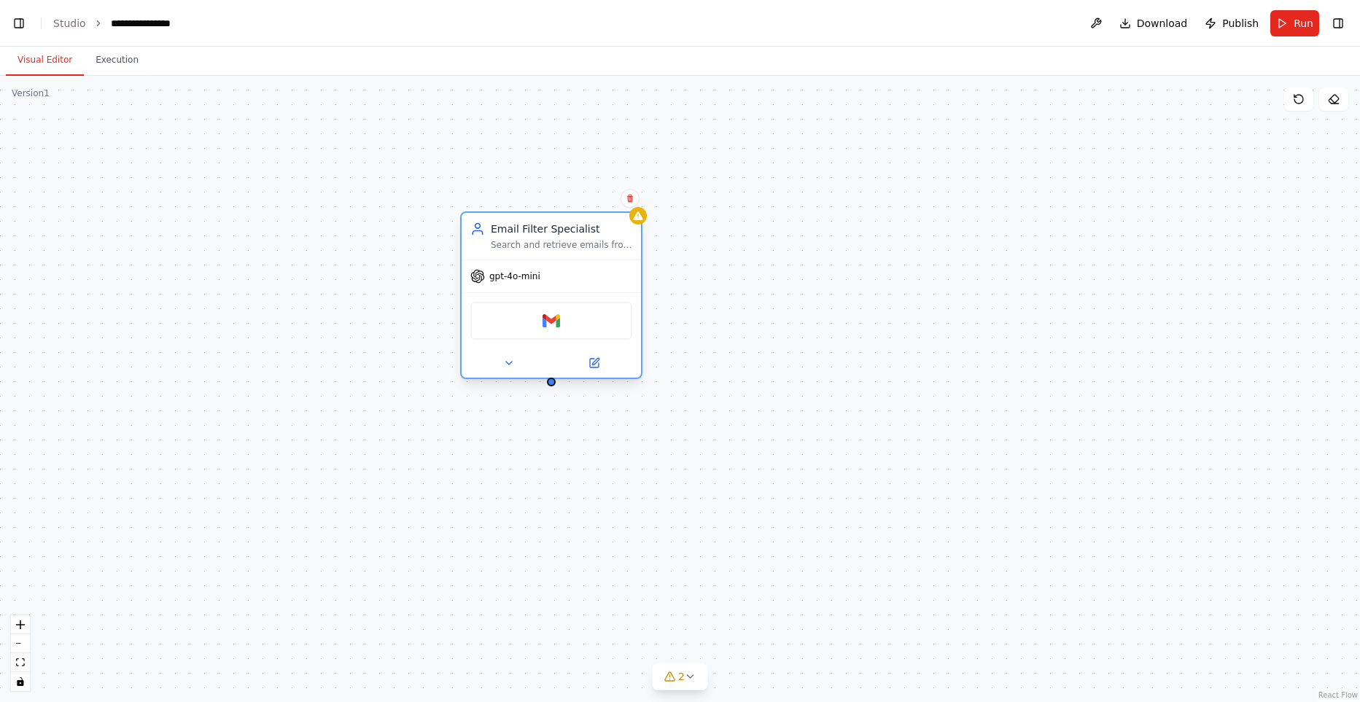
drag, startPoint x: 191, startPoint y: 222, endPoint x: 560, endPoint y: 236, distance: 369.2
click at [560, 236] on div "Email Filter Specialist" at bounding box center [561, 229] width 141 height 15
click at [508, 365] on icon at bounding box center [509, 363] width 12 height 12
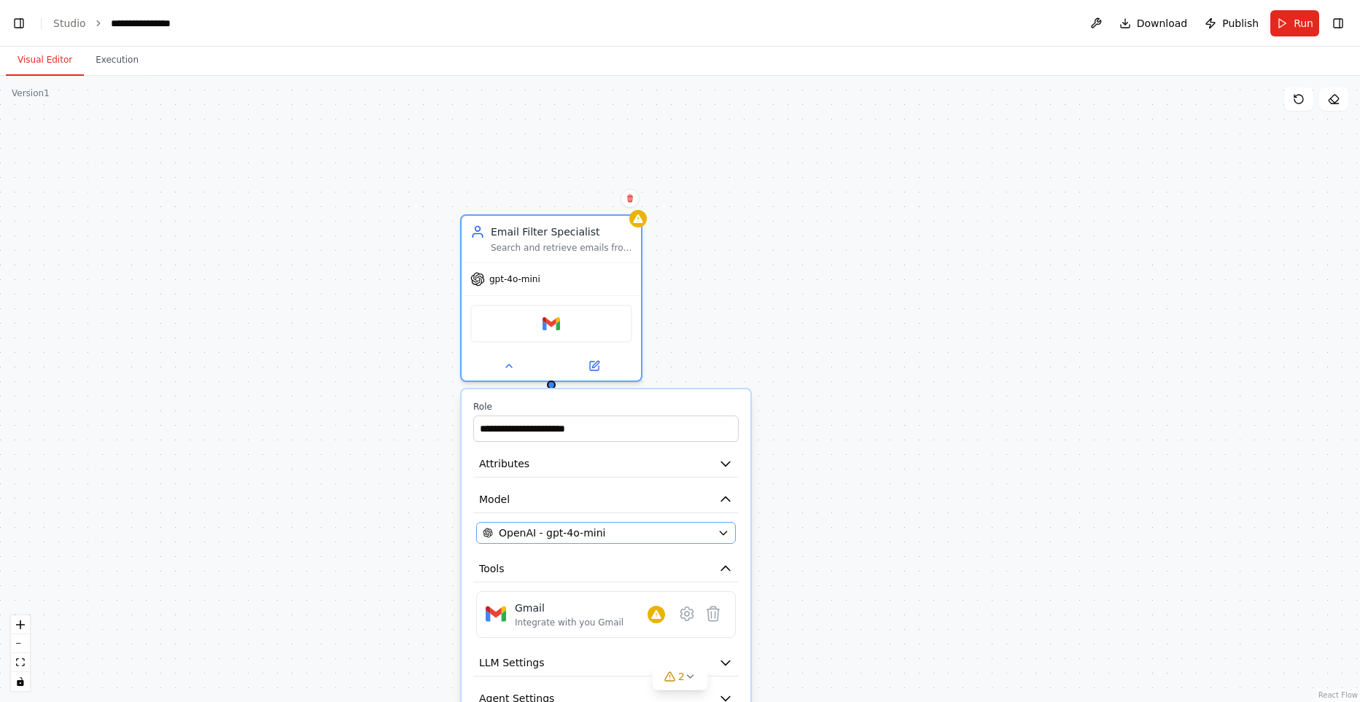
scroll to position [12579, 0]
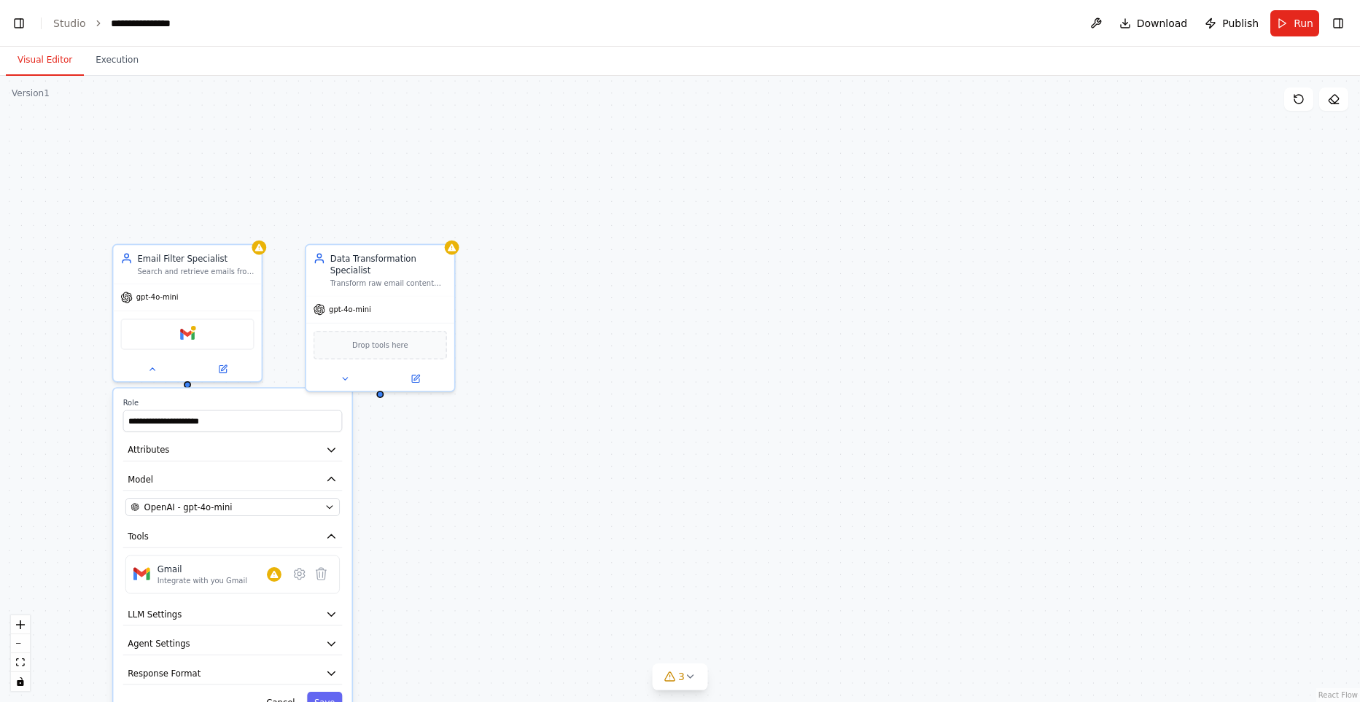
click at [708, 413] on div "**********" at bounding box center [680, 389] width 1360 height 626
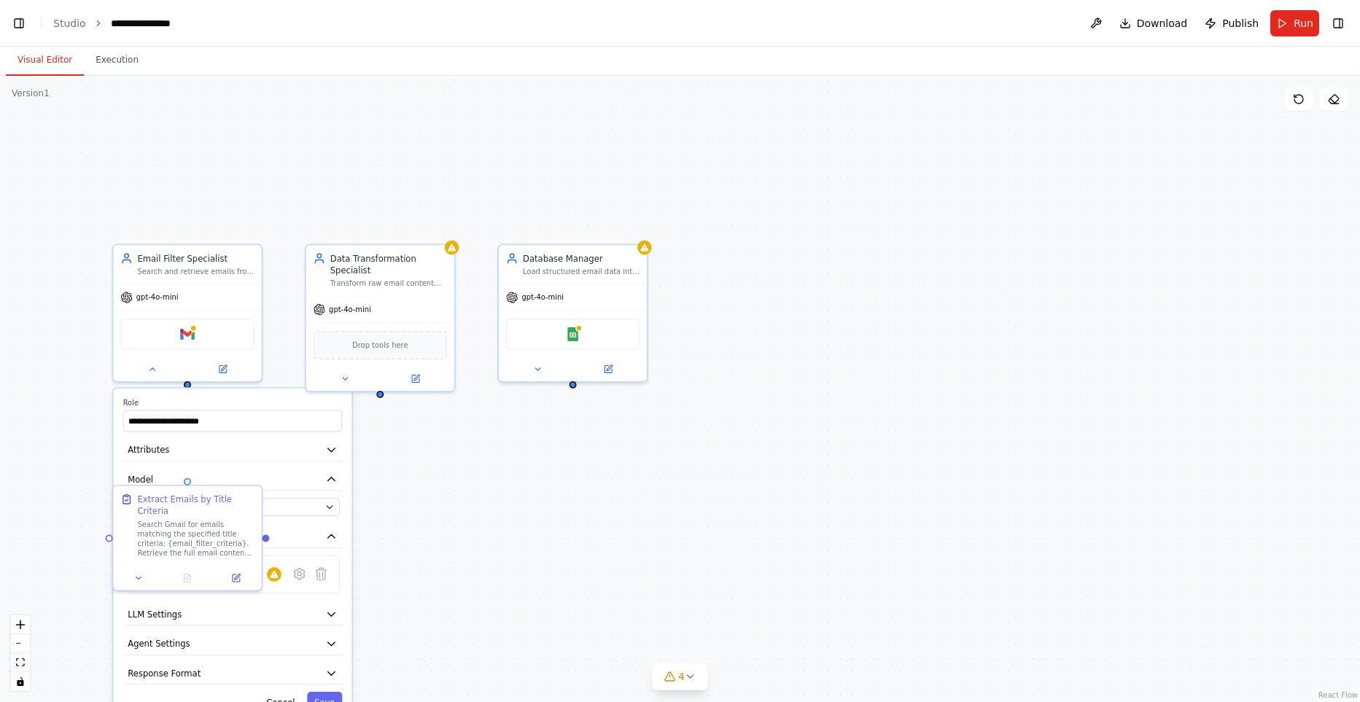
scroll to position [13597, 0]
click at [155, 365] on icon at bounding box center [151, 366] width 9 height 9
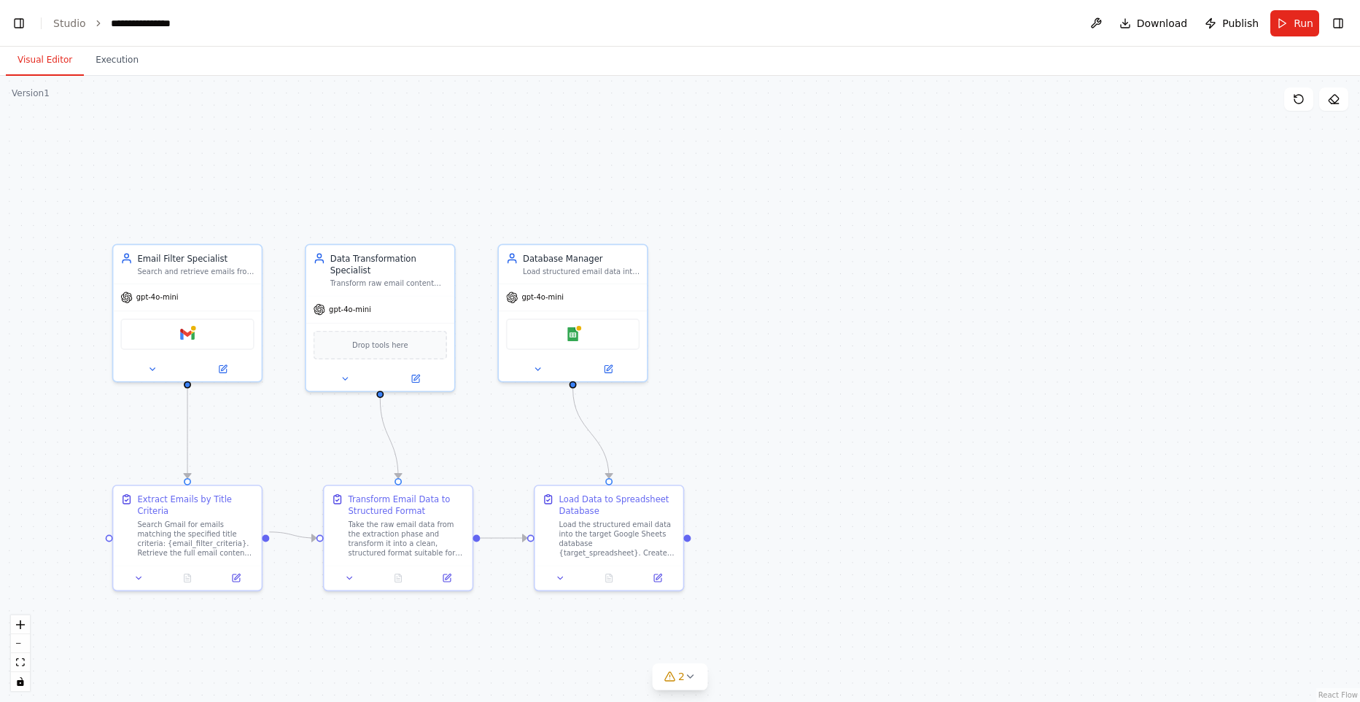
scroll to position [14501, 0]
click at [556, 333] on div "Google Sheets" at bounding box center [572, 331] width 133 height 31
click at [568, 330] on img at bounding box center [573, 331] width 15 height 15
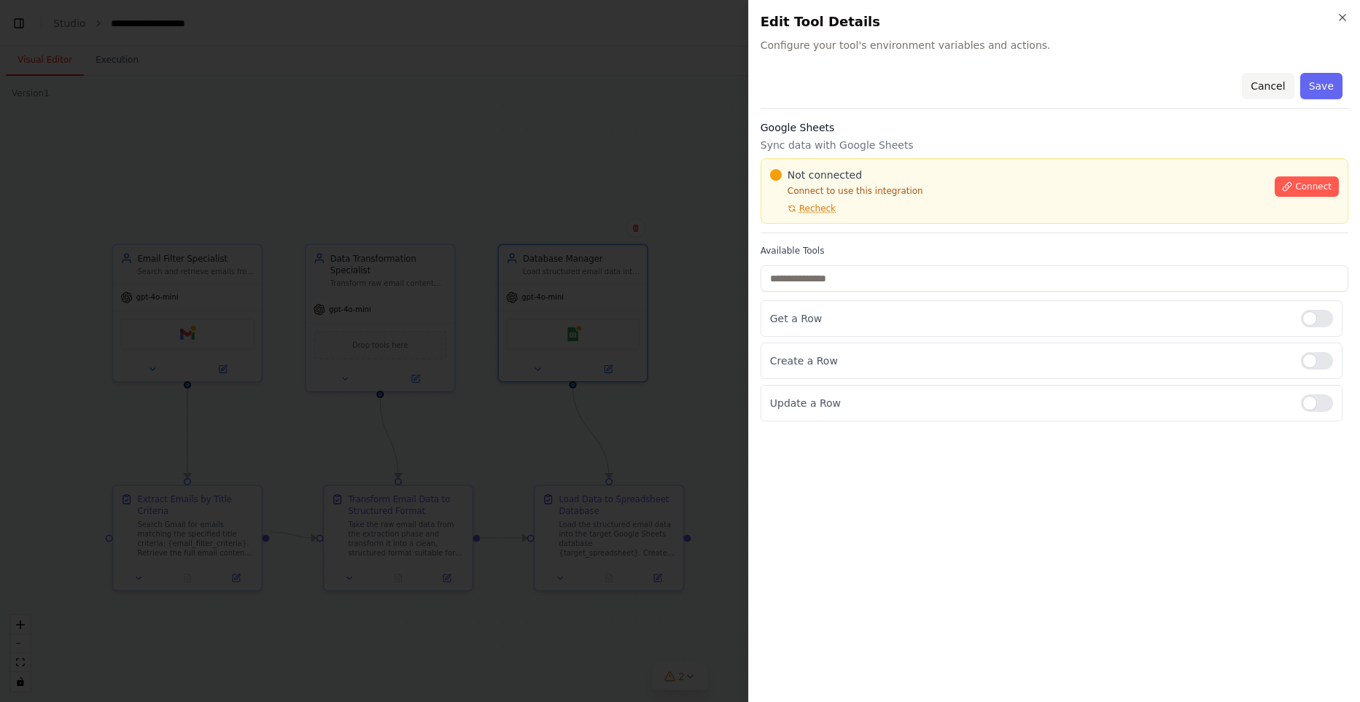
click at [1267, 83] on button "Cancel" at bounding box center [1268, 86] width 52 height 26
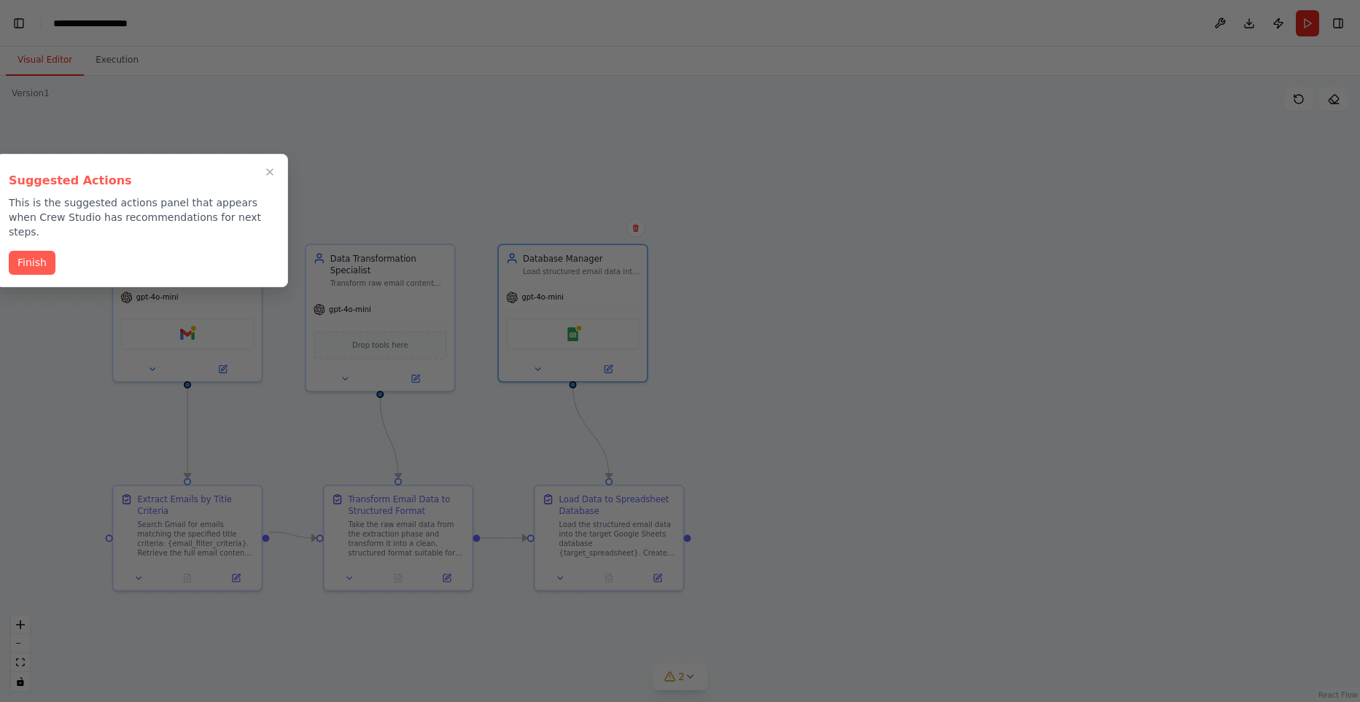
drag, startPoint x: 588, startPoint y: 287, endPoint x: 559, endPoint y: 176, distance: 115.5
click at [31, 249] on button "Finish" at bounding box center [32, 261] width 47 height 24
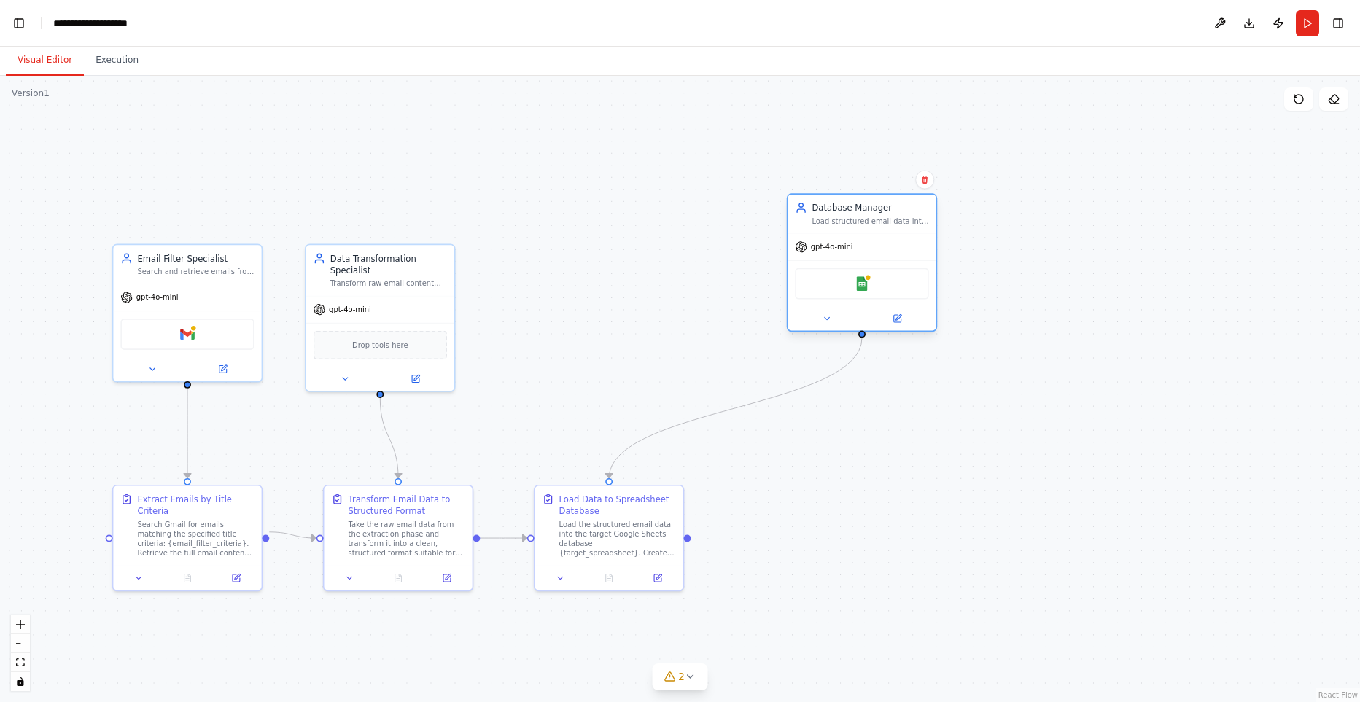
drag, startPoint x: 586, startPoint y: 268, endPoint x: 906, endPoint y: 218, distance: 323.9
click at [906, 218] on div "Load structured email data into Google Sheets database, ensuring proper formatt…" at bounding box center [870, 221] width 117 height 9
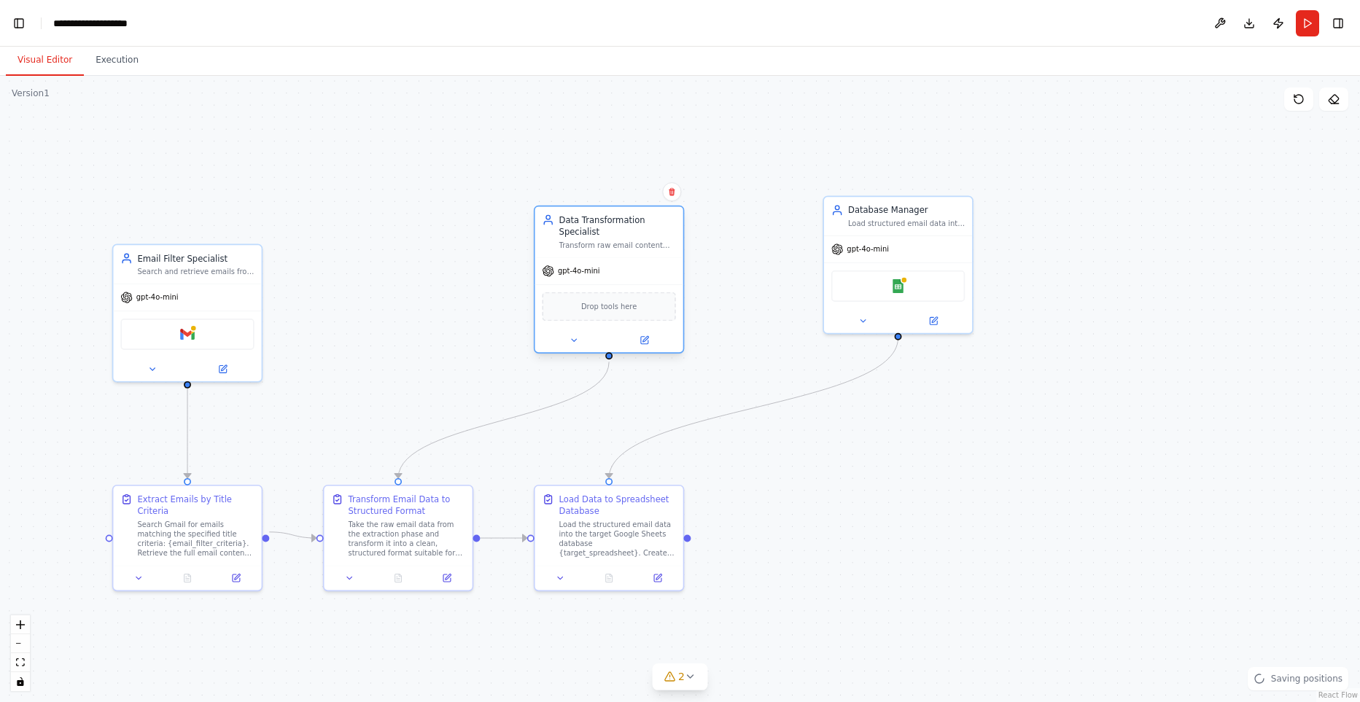
drag, startPoint x: 373, startPoint y: 273, endPoint x: 621, endPoint y: 233, distance: 250.4
click at [621, 233] on div "Data Transformation Specialist" at bounding box center [617, 226] width 117 height 24
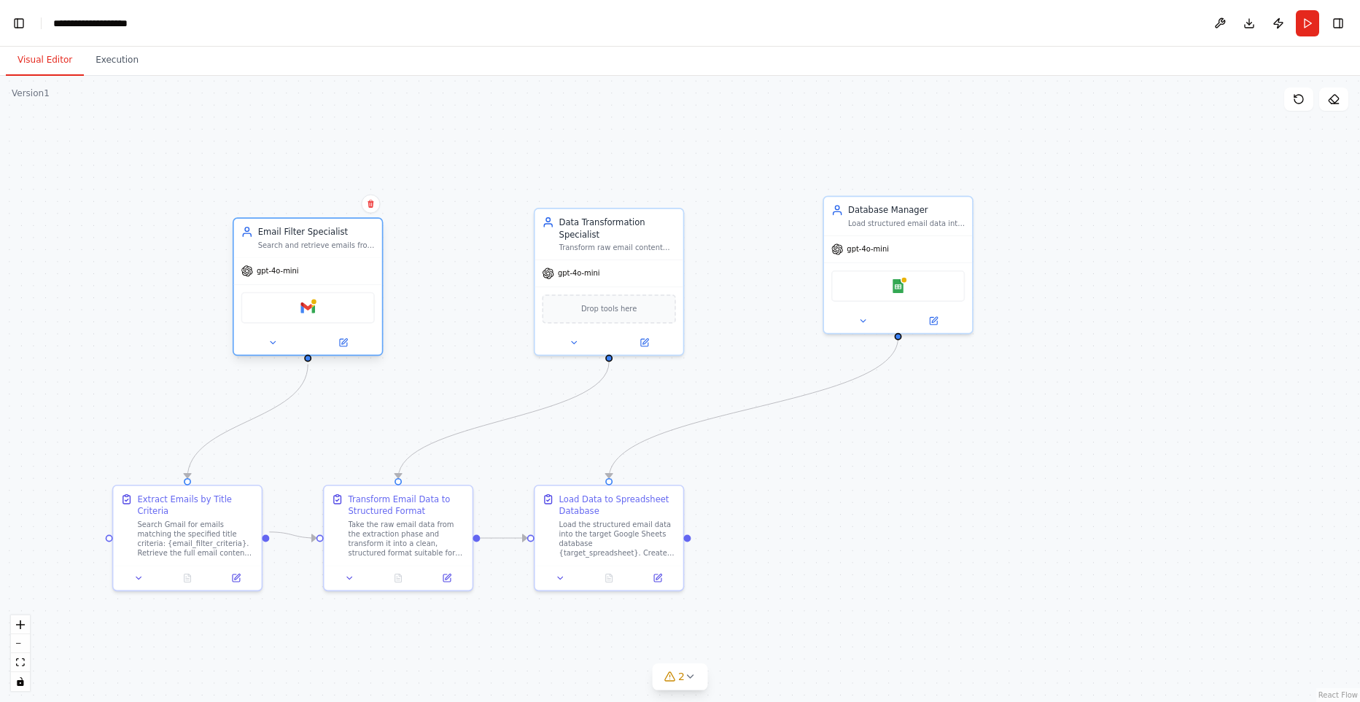
drag, startPoint x: 195, startPoint y: 256, endPoint x: 322, endPoint y: 235, distance: 128.6
click at [322, 235] on div "Email Filter Specialist" at bounding box center [316, 232] width 117 height 12
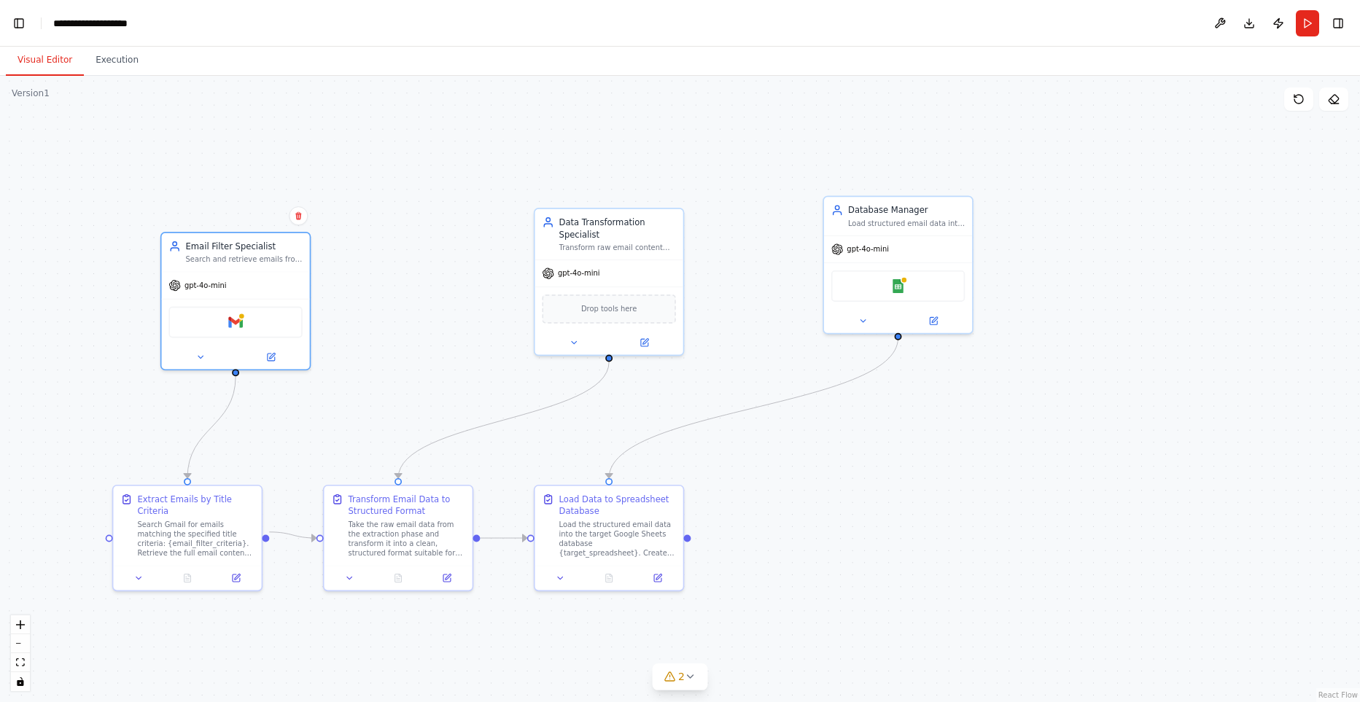
drag, startPoint x: 376, startPoint y: 281, endPoint x: 317, endPoint y: 296, distance: 61.0
click at [317, 296] on div ".deletable-edge-delete-btn { width: 20px; height: 20px; border: 0px solid #ffff…" at bounding box center [680, 389] width 1360 height 626
click at [270, 359] on icon at bounding box center [270, 354] width 7 height 7
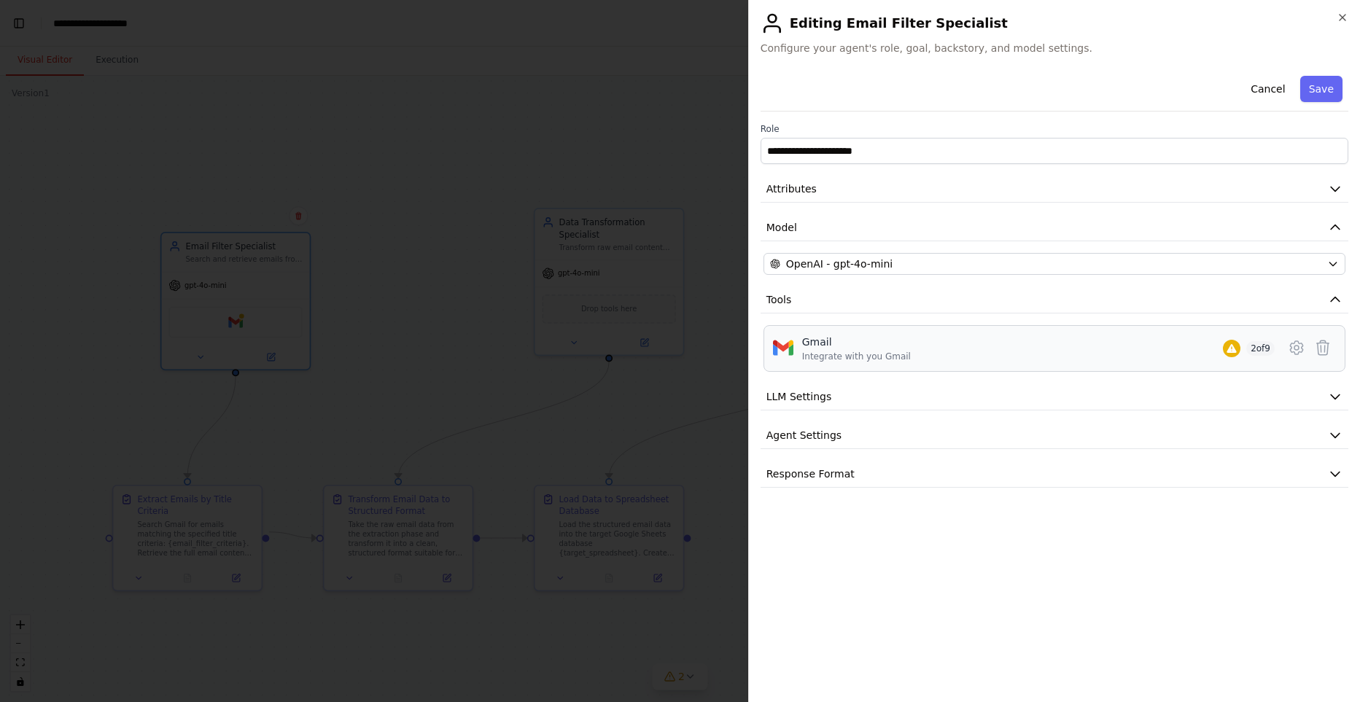
drag, startPoint x: 946, startPoint y: 356, endPoint x: 839, endPoint y: 351, distance: 108.0
click at [927, 356] on div "Gmail Integrate with you Gmail 2 of 9" at bounding box center [1038, 349] width 473 height 28
drag, startPoint x: 837, startPoint y: 350, endPoint x: 762, endPoint y: 347, distance: 75.2
click at [762, 347] on div "Gmail Integrate with you Gmail 2 of 9" at bounding box center [1055, 348] width 588 height 47
click at [1298, 346] on icon at bounding box center [1296, 348] width 4 height 4
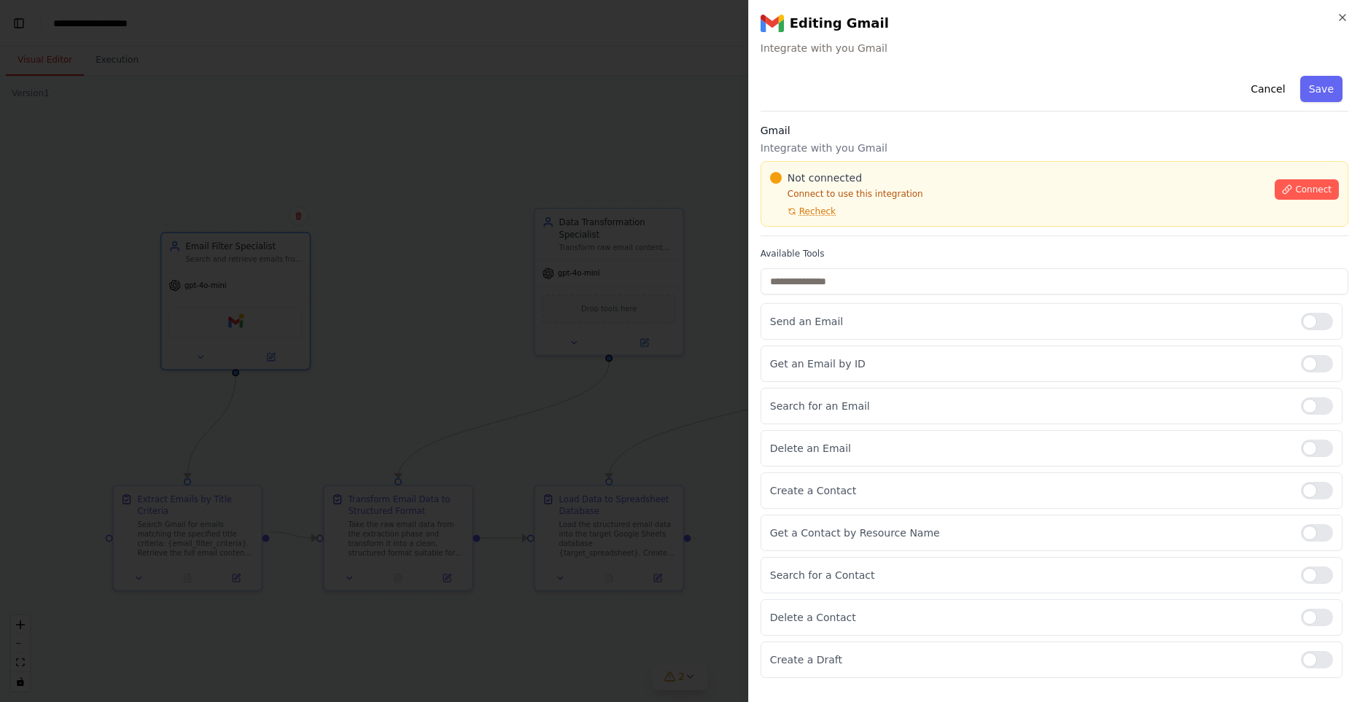
click at [573, 301] on body "BETA I want to open some of the emails I get based on the title, extract the co…" at bounding box center [680, 351] width 1360 height 702
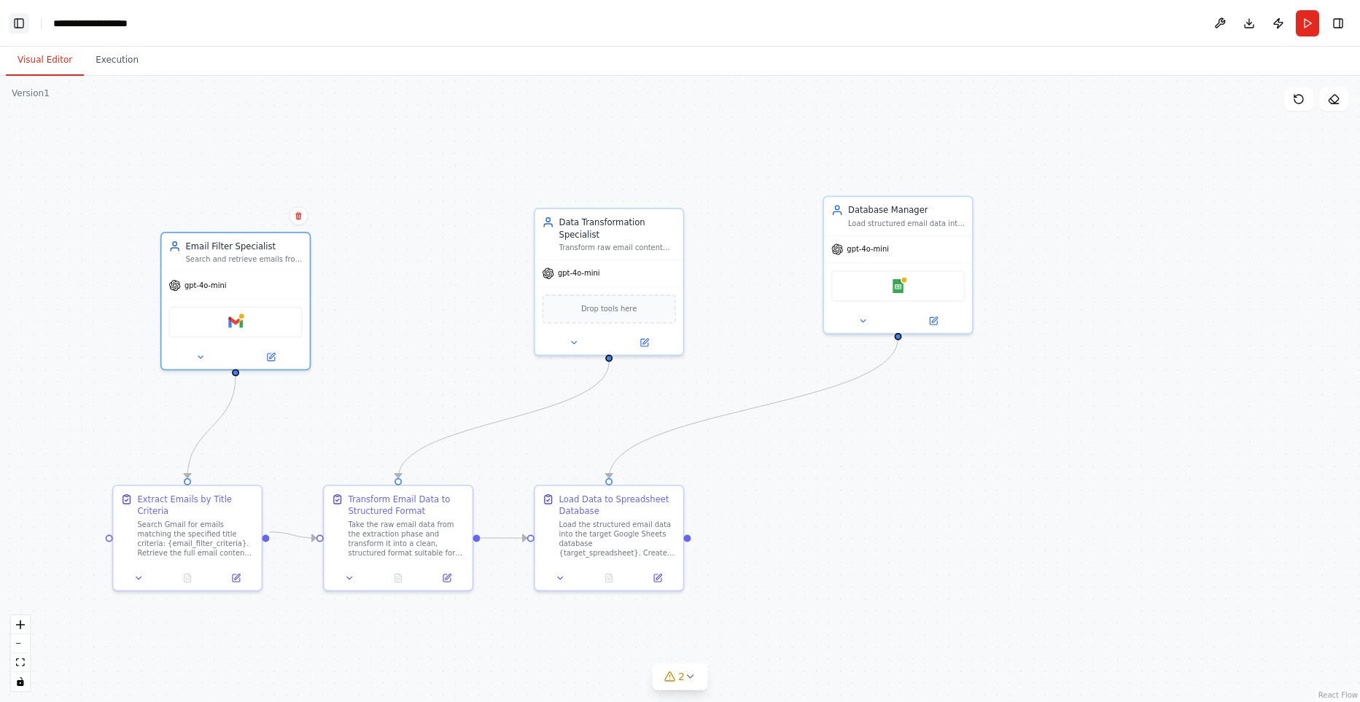
click at [23, 28] on button "Toggle Left Sidebar" at bounding box center [19, 23] width 20 height 20
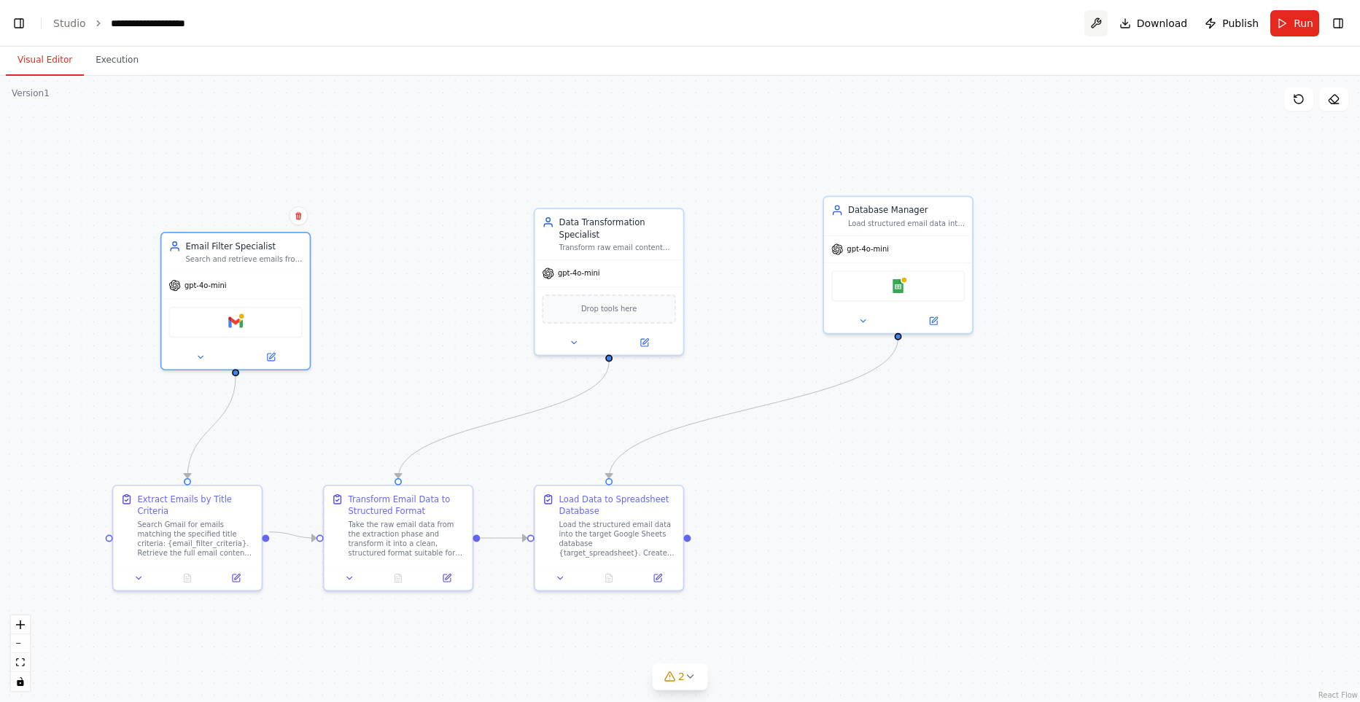
click at [1104, 24] on button at bounding box center [1095, 23] width 23 height 26
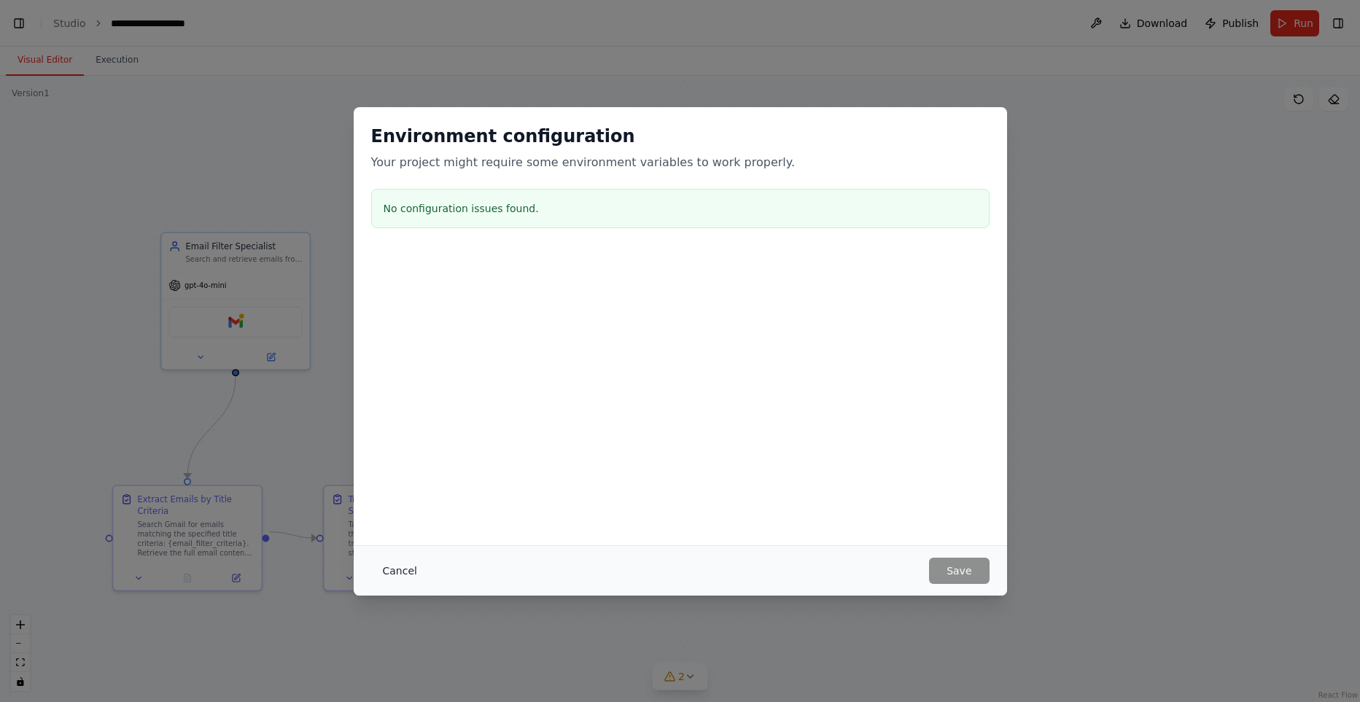
click at [403, 569] on button "Cancel" at bounding box center [400, 571] width 58 height 26
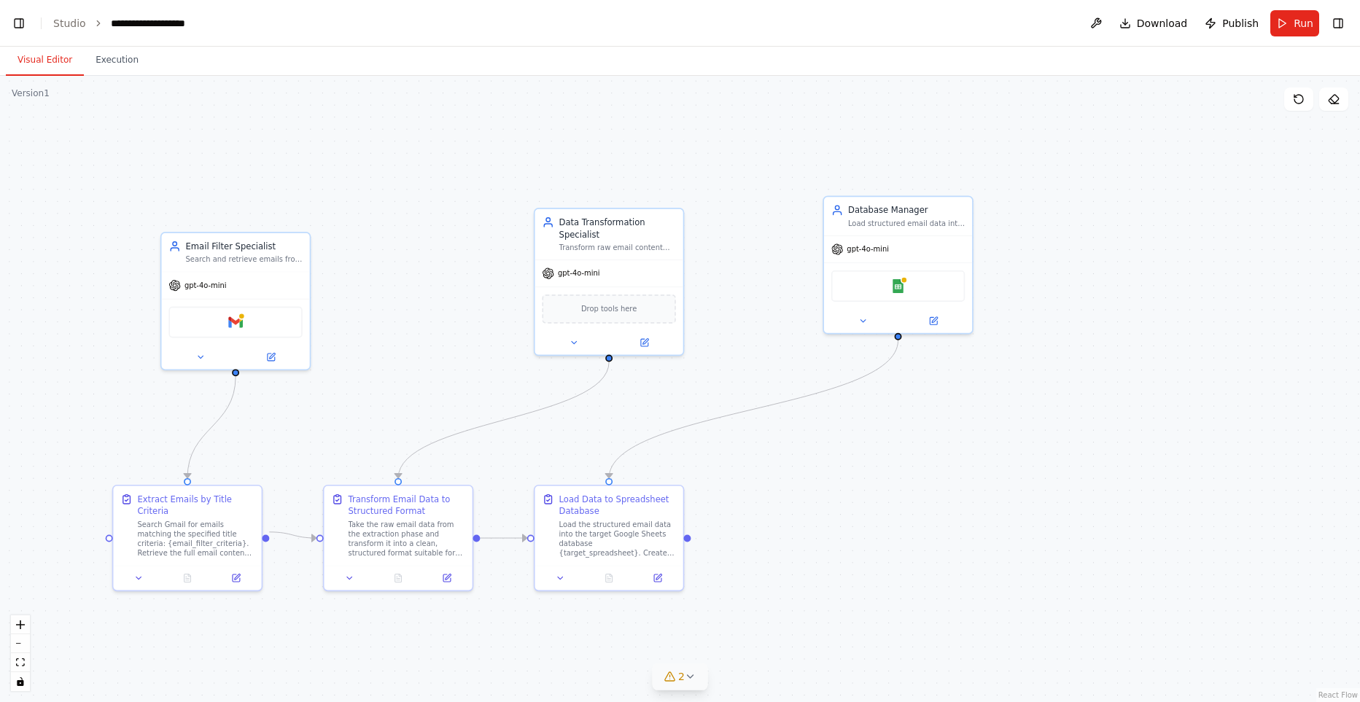
click at [687, 680] on icon at bounding box center [691, 677] width 12 height 12
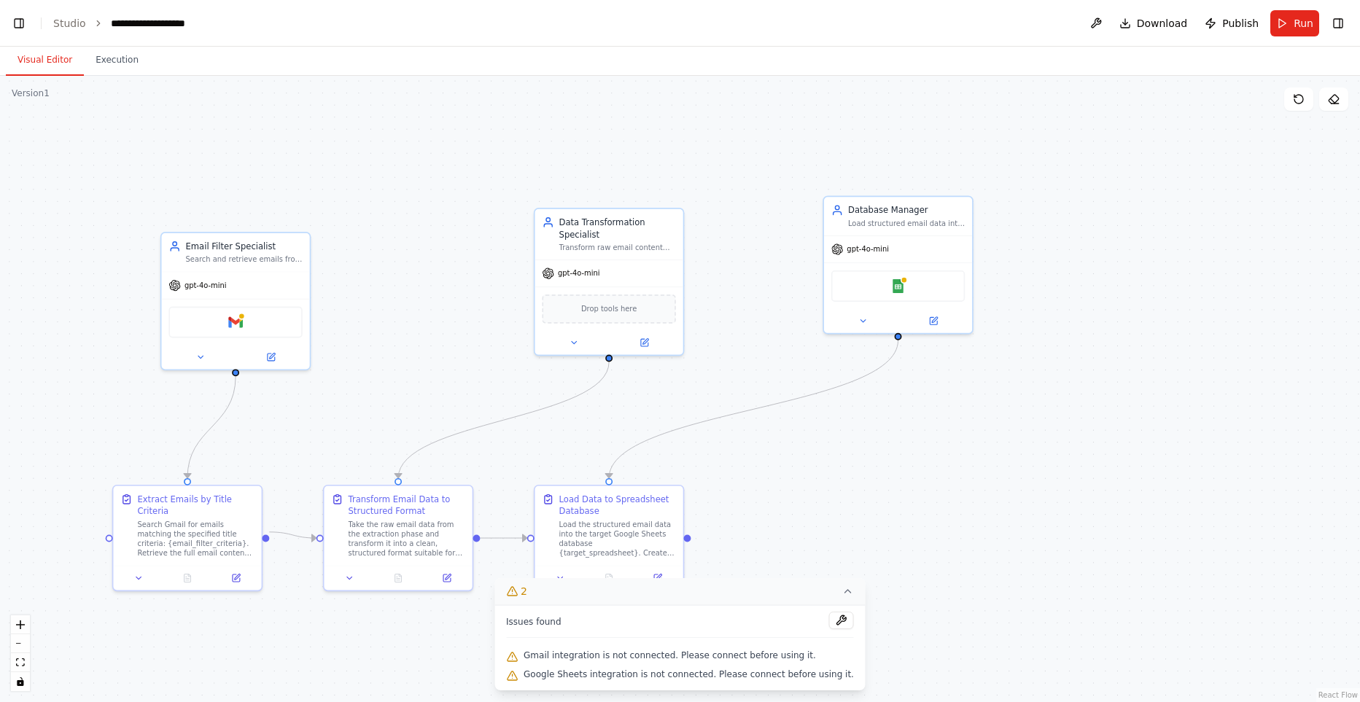
click at [408, 650] on div ".deletable-edge-delete-btn { width: 20px; height: 20px; border: 0px solid #ffff…" at bounding box center [680, 389] width 1360 height 626
click at [394, 628] on div ".deletable-edge-delete-btn { width: 20px; height: 20px; border: 0px solid #ffff…" at bounding box center [680, 389] width 1360 height 626
click at [842, 594] on icon at bounding box center [848, 592] width 12 height 12
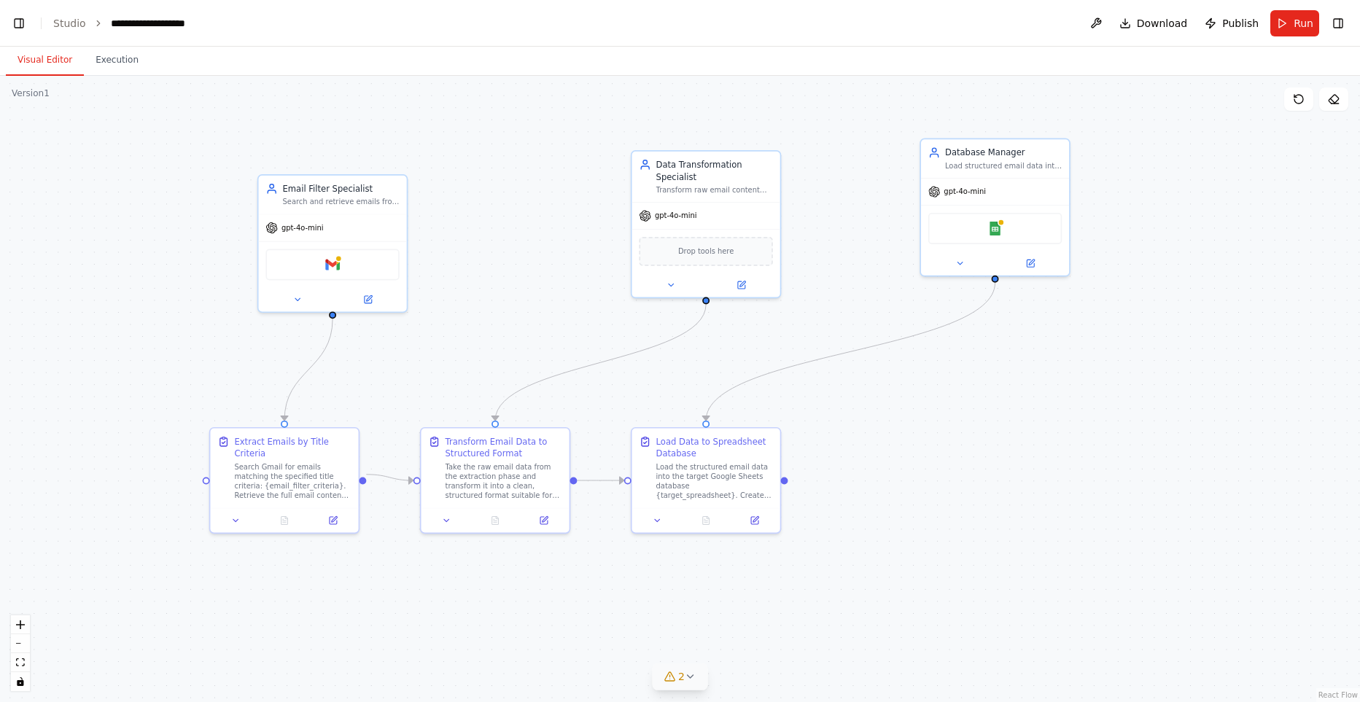
drag, startPoint x: 984, startPoint y: 546, endPoint x: 1081, endPoint y: 486, distance: 114.3
click at [1081, 486] on div ".deletable-edge-delete-btn { width: 20px; height: 20px; border: 0px solid #ffff…" at bounding box center [680, 389] width 1360 height 626
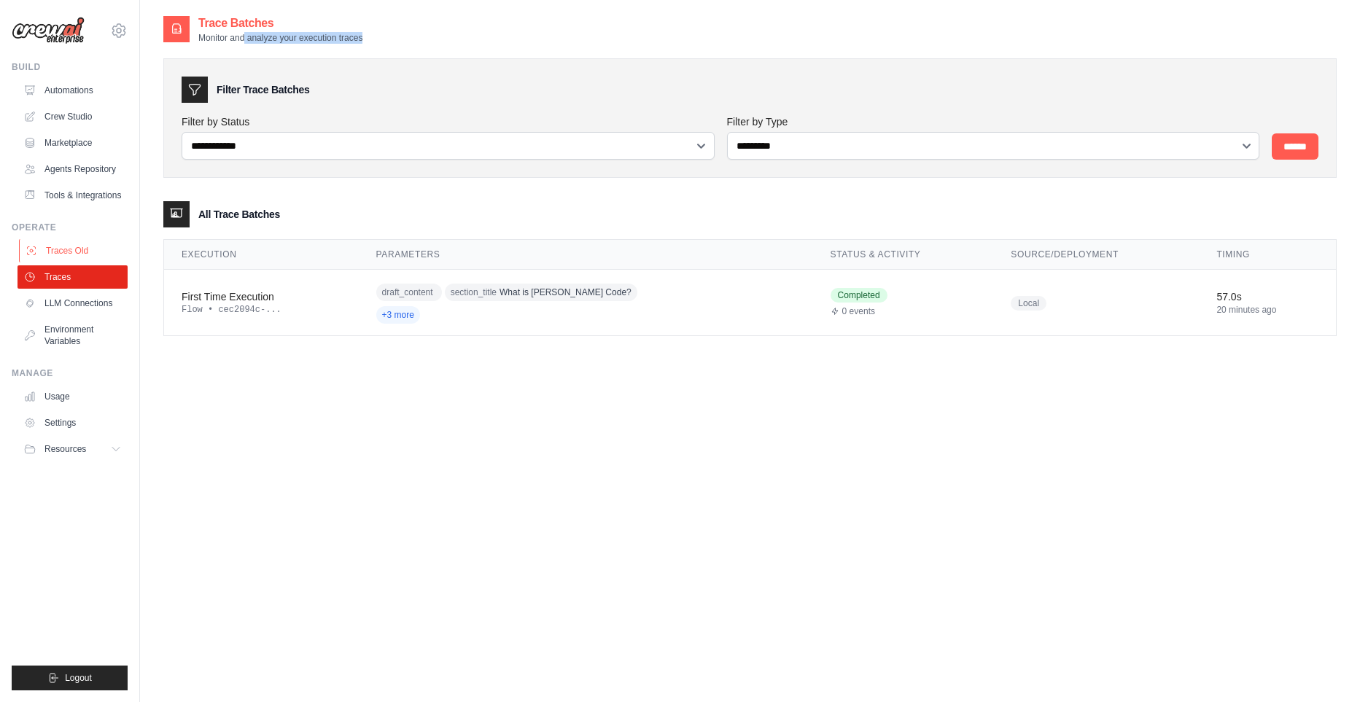
click at [63, 263] on link "Traces Old" at bounding box center [74, 250] width 110 height 23
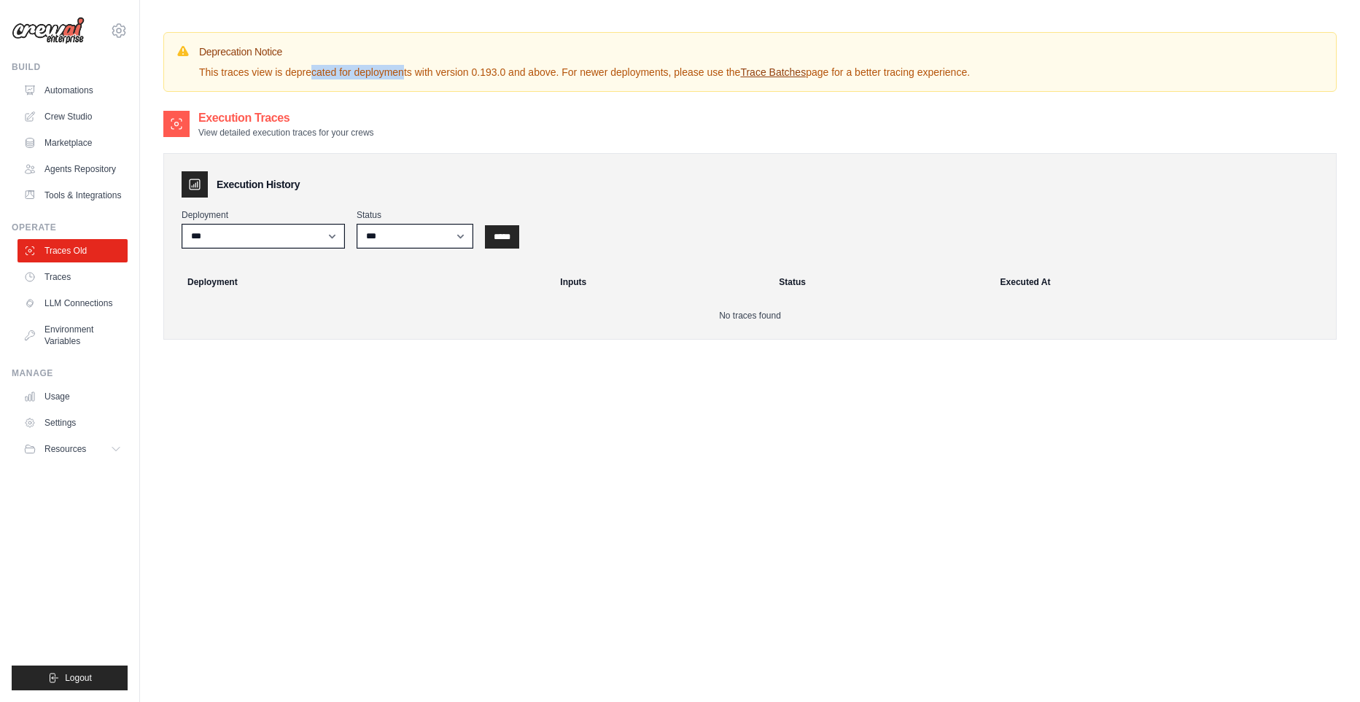
drag, startPoint x: 312, startPoint y: 67, endPoint x: 353, endPoint y: 69, distance: 40.9
click at [353, 69] on p "This traces view is deprecated for deployments with version 0.193.0 and above. …" at bounding box center [584, 72] width 771 height 15
click at [60, 289] on link "Traces" at bounding box center [74, 276] width 110 height 23
